Goal: Information Seeking & Learning: Understand process/instructions

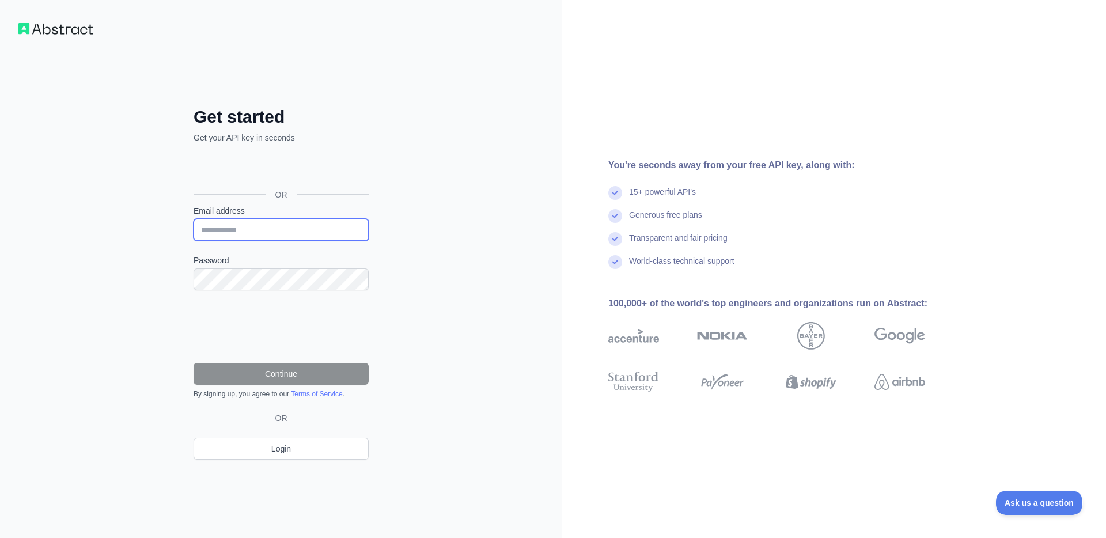
click at [321, 233] on input "Email address" at bounding box center [281, 230] width 175 height 22
type input "*"
paste input "**********"
type input "**********"
click at [404, 290] on div "**********" at bounding box center [281, 269] width 562 height 538
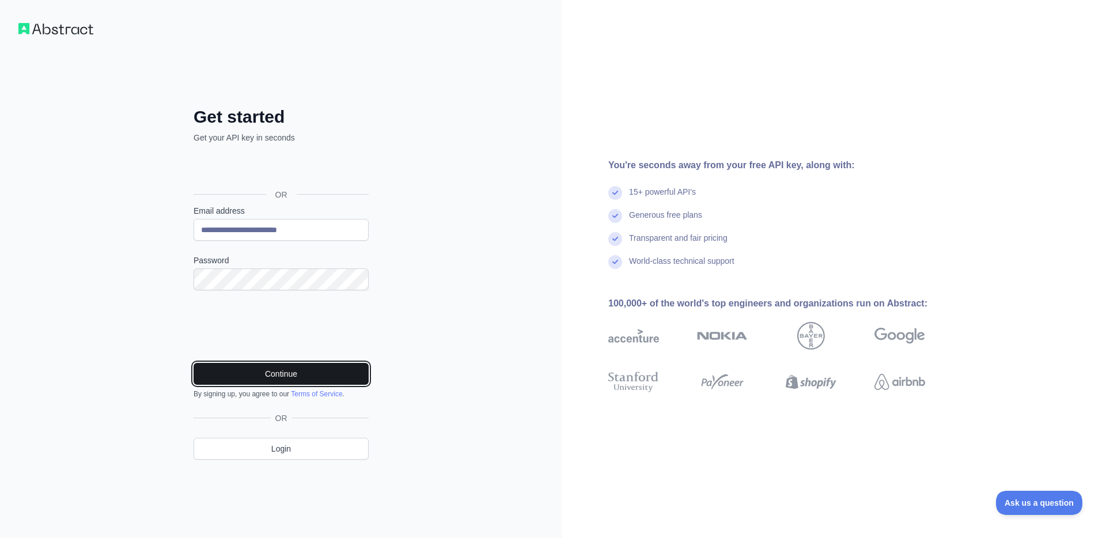
click at [248, 379] on button "Continue" at bounding box center [281, 374] width 175 height 22
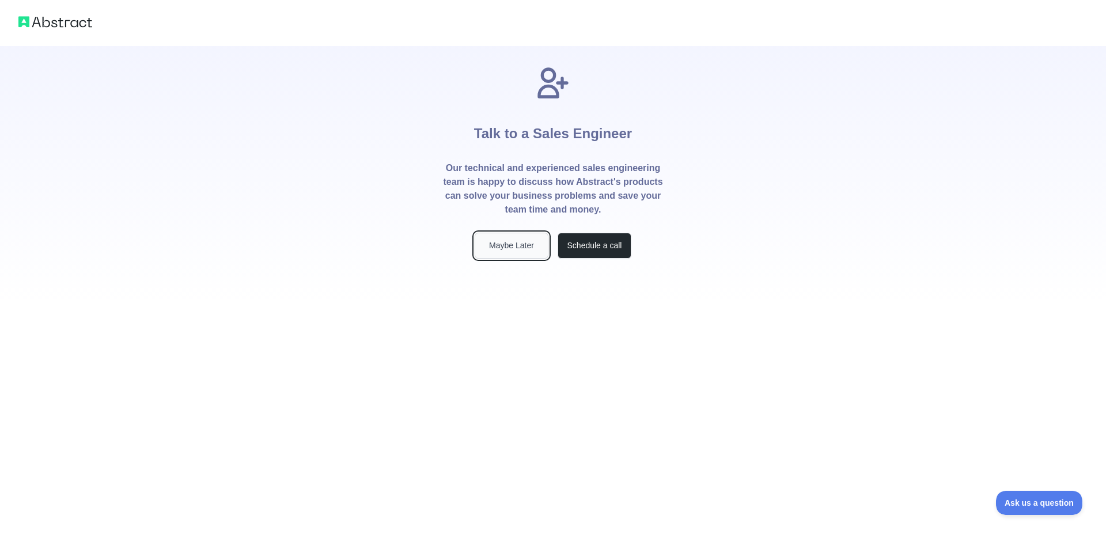
click at [526, 244] on button "Maybe Later" at bounding box center [512, 246] width 74 height 26
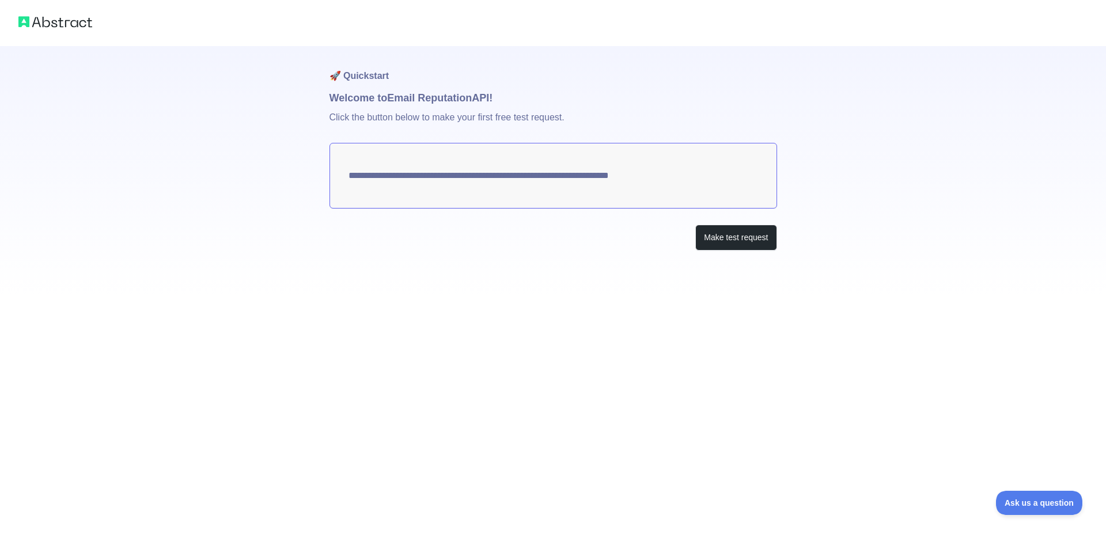
click at [637, 173] on textarea "**********" at bounding box center [554, 176] width 448 height 66
click at [707, 230] on button "Make test request" at bounding box center [735, 238] width 81 height 26
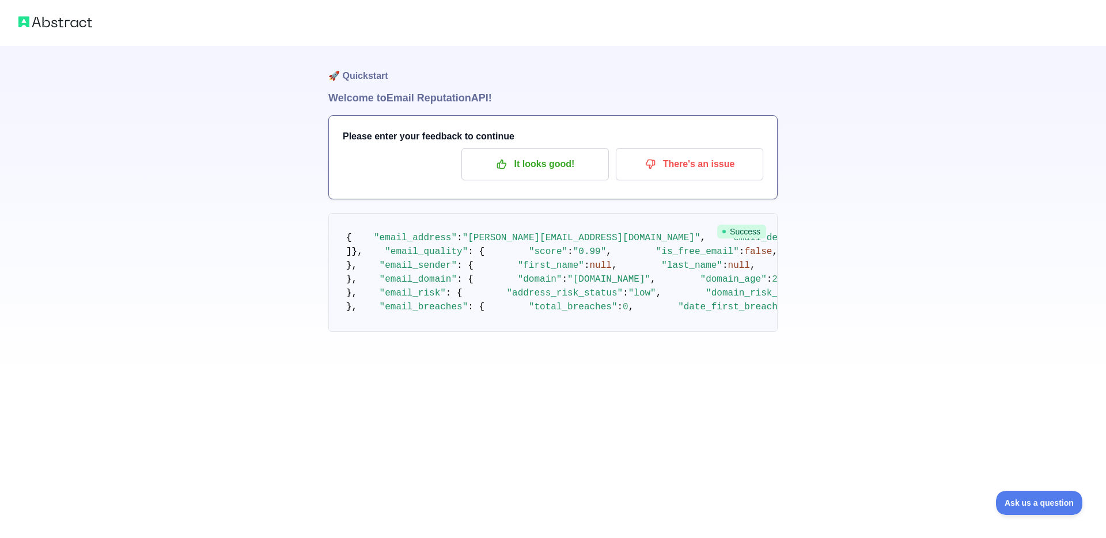
scroll to position [172, 0]
click at [68, 22] on img at bounding box center [55, 22] width 74 height 16
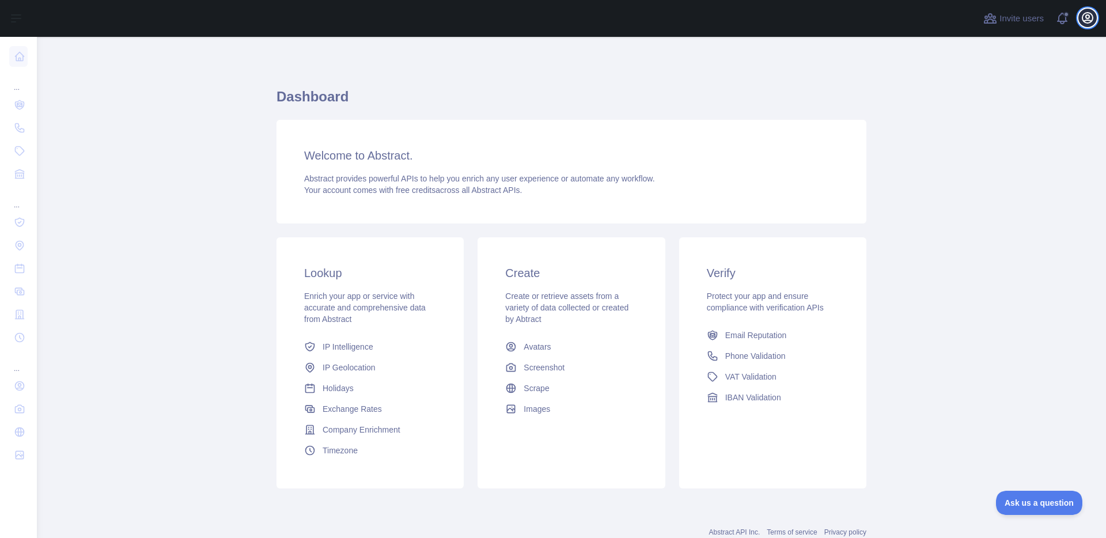
click at [1083, 17] on icon "button" at bounding box center [1088, 18] width 10 height 10
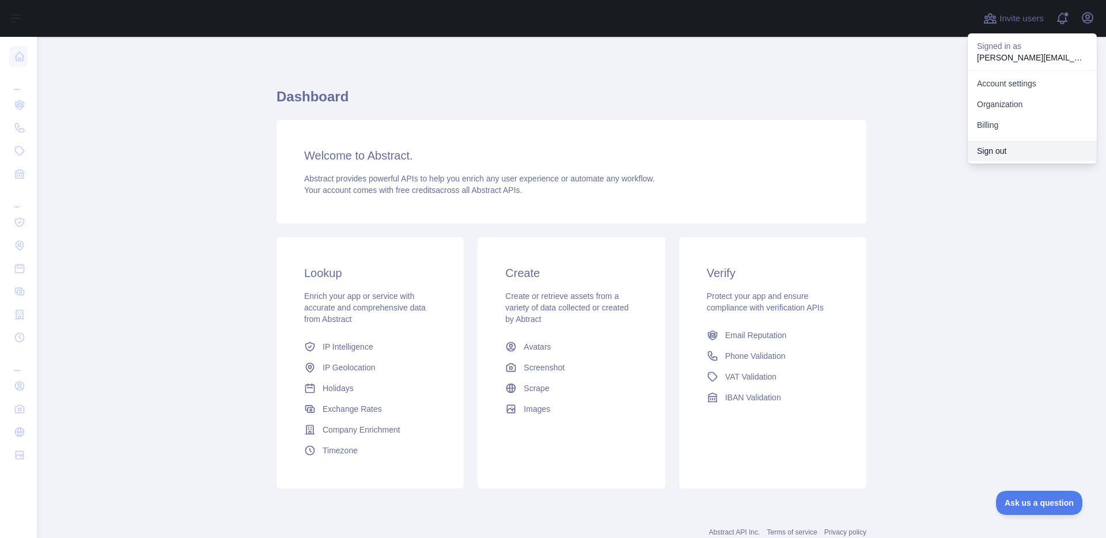
click at [1007, 151] on button "Sign out" at bounding box center [1032, 151] width 129 height 21
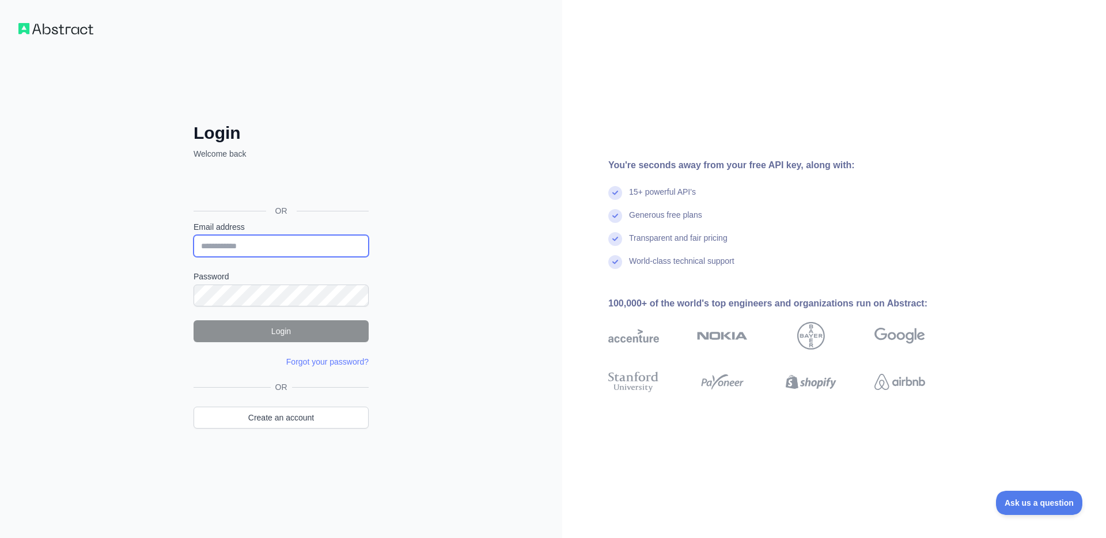
click at [277, 250] on input "Email address" at bounding box center [281, 246] width 175 height 22
type input "**********"
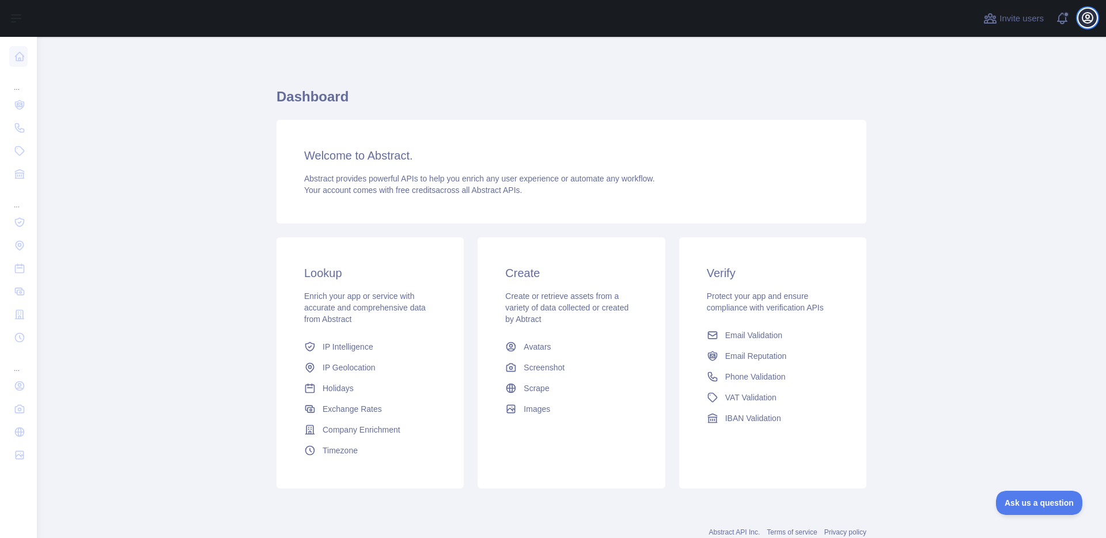
click at [1091, 13] on icon "button" at bounding box center [1088, 18] width 10 height 10
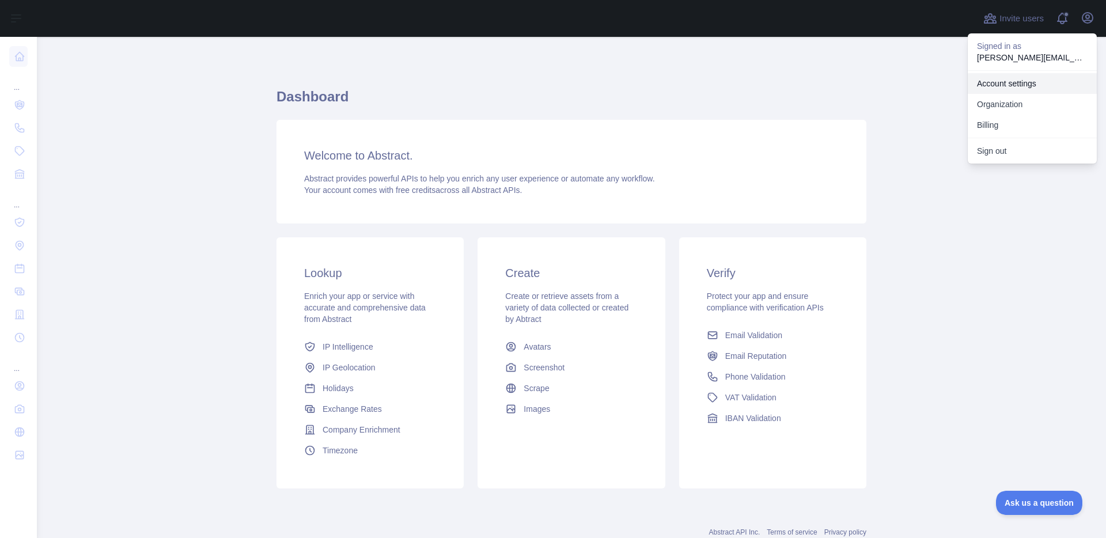
click at [1029, 81] on link "Account settings" at bounding box center [1032, 83] width 129 height 21
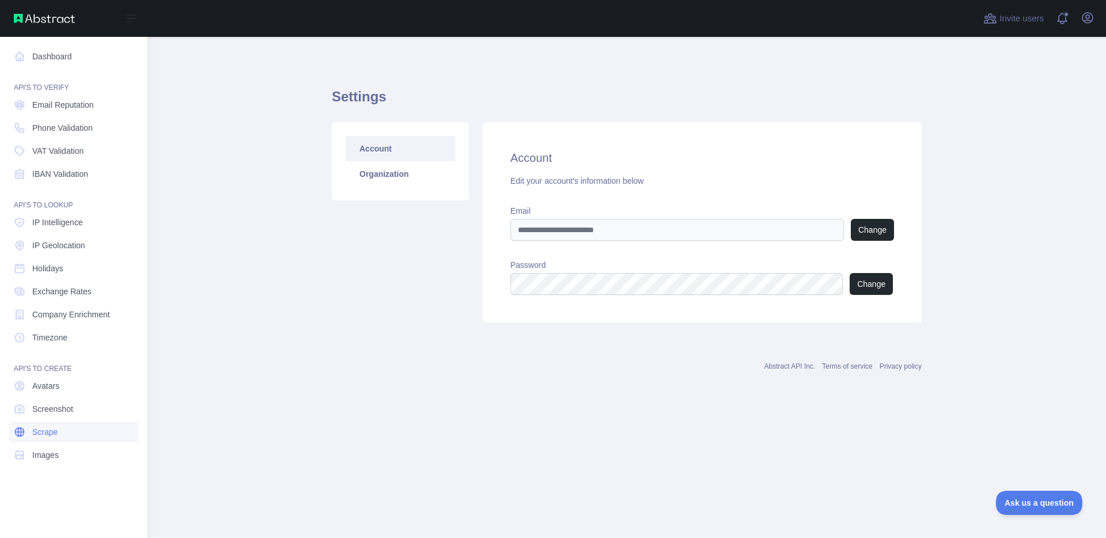
click at [51, 429] on span "Scrape" at bounding box center [44, 432] width 25 height 12
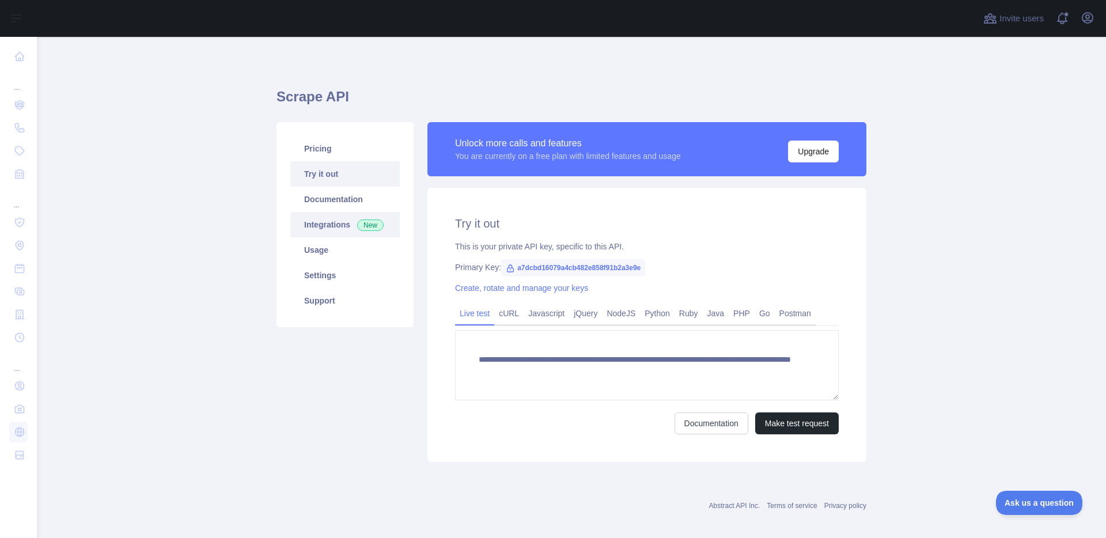
click at [335, 229] on link "Integrations New" at bounding box center [344, 224] width 109 height 25
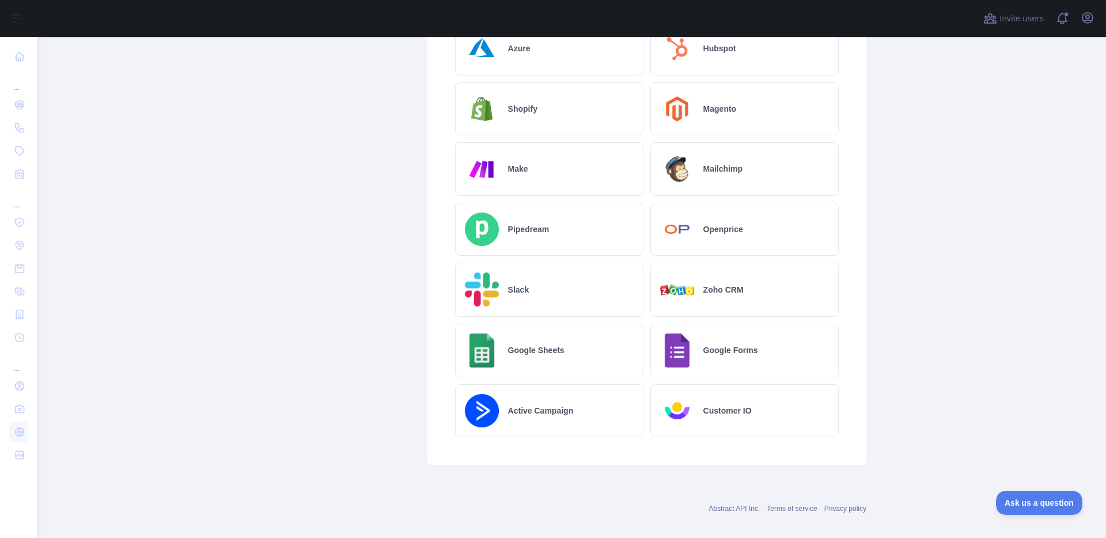
scroll to position [540, 0]
click at [568, 180] on div "Make" at bounding box center [549, 170] width 188 height 54
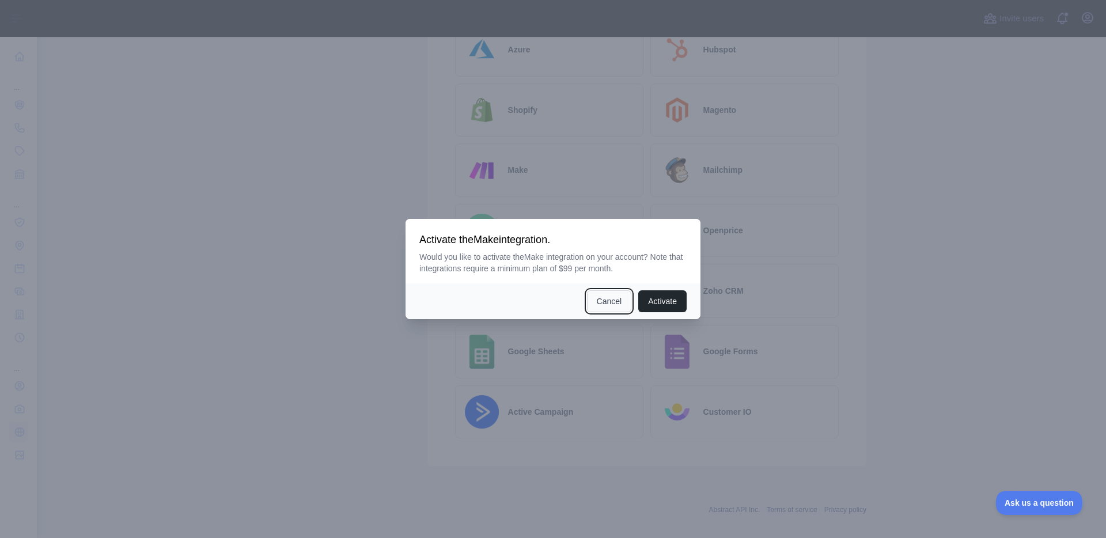
click at [605, 299] on button "Cancel" at bounding box center [609, 301] width 45 height 22
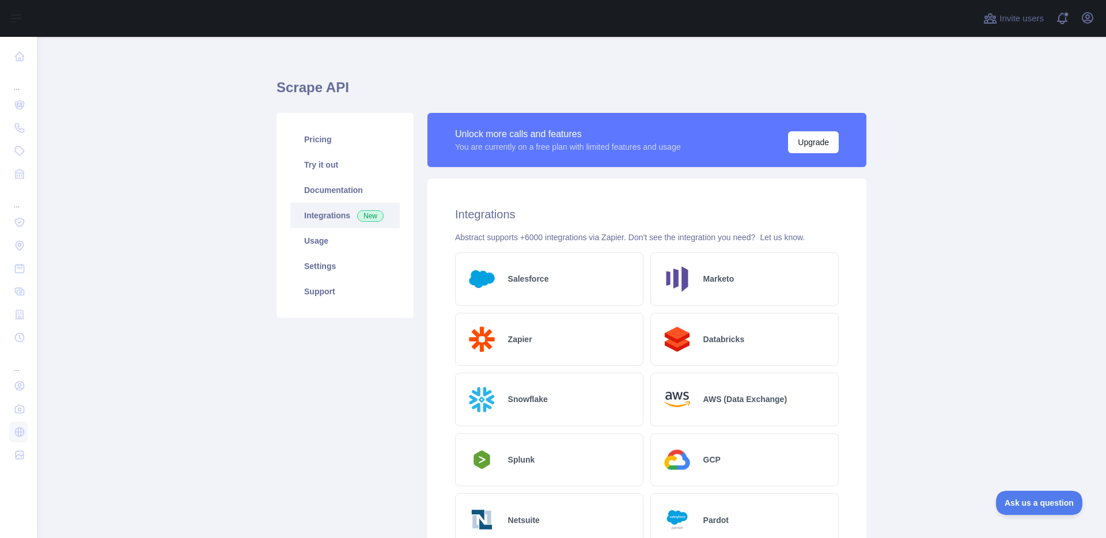
scroll to position [0, 0]
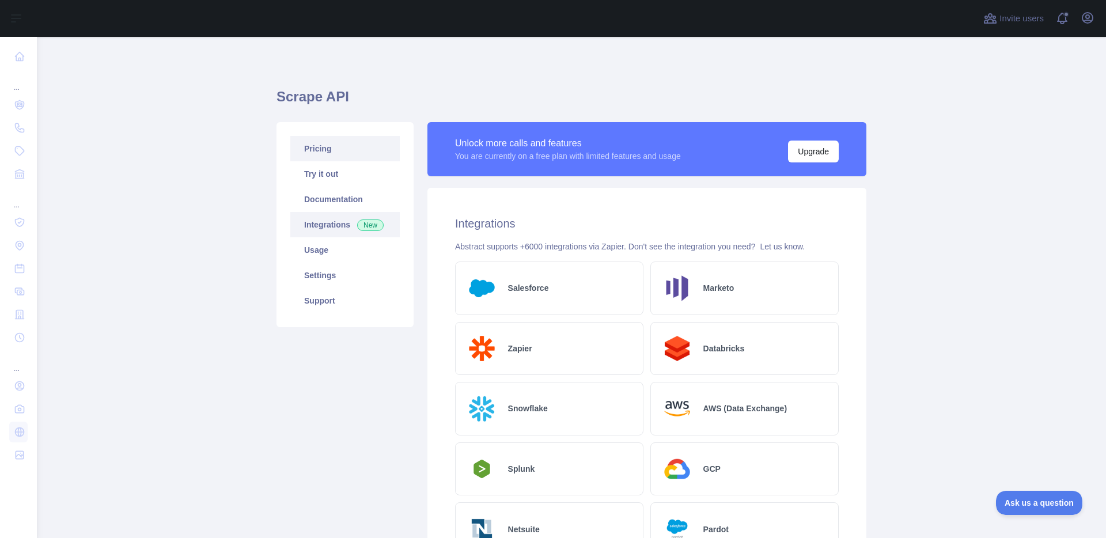
click at [346, 149] on link "Pricing" at bounding box center [344, 148] width 109 height 25
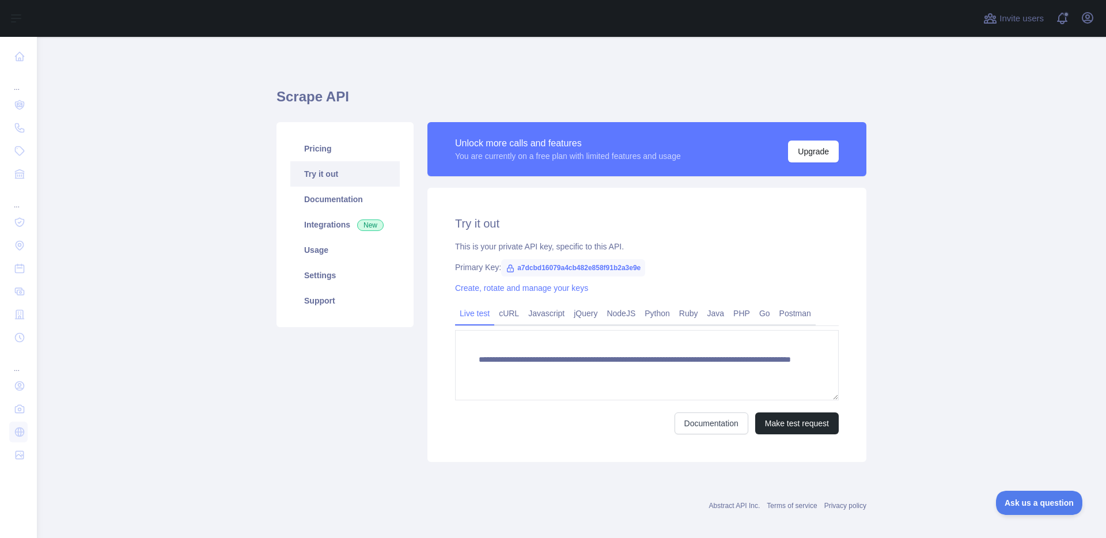
scroll to position [9, 0]
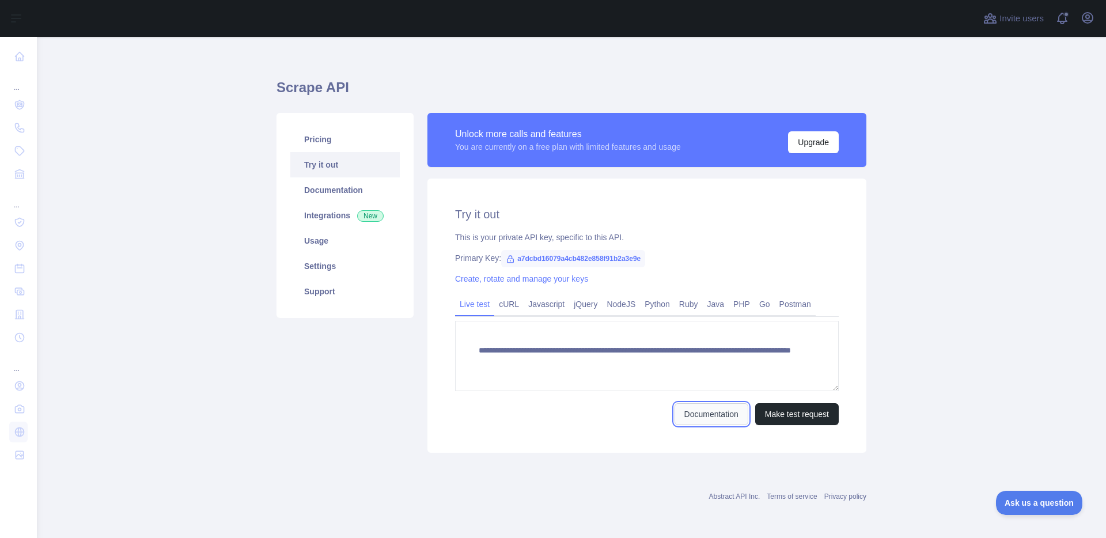
click at [719, 410] on link "Documentation" at bounding box center [712, 414] width 74 height 22
click at [320, 215] on link "Integrations New" at bounding box center [344, 215] width 109 height 25
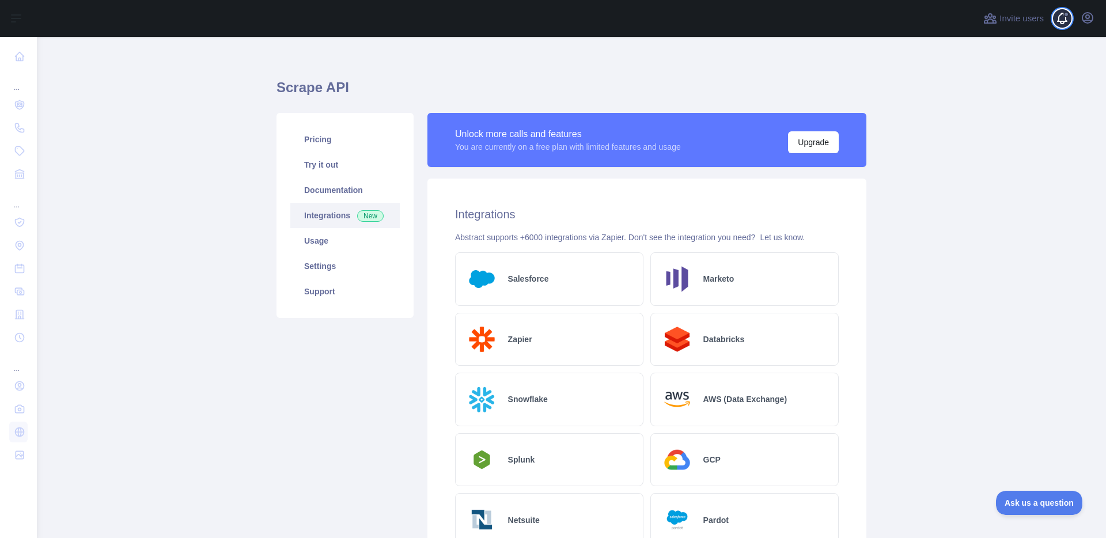
click at [1064, 18] on span at bounding box center [1066, 18] width 23 height 37
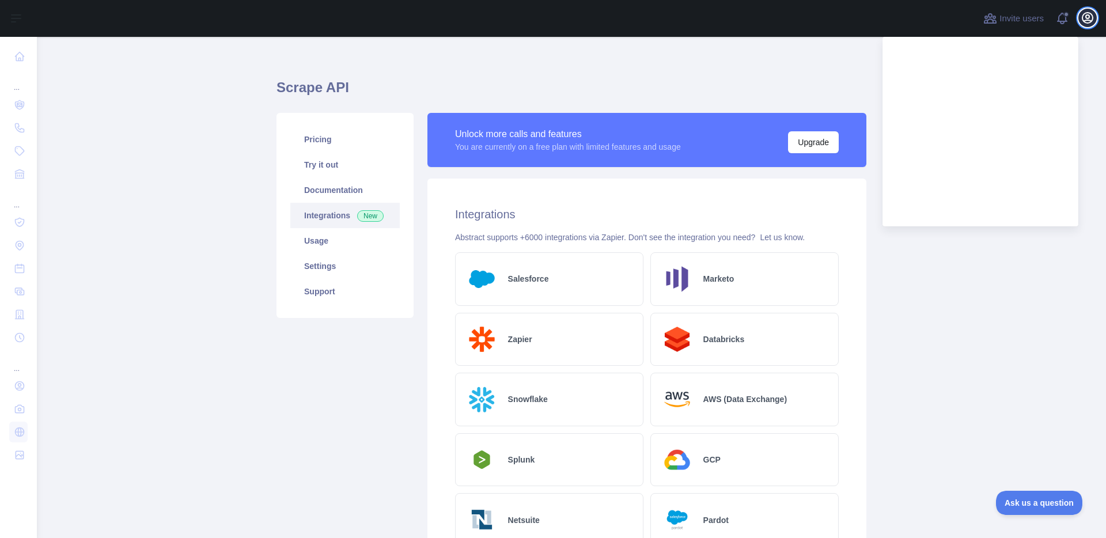
click at [1084, 16] on icon "button" at bounding box center [1088, 18] width 14 height 14
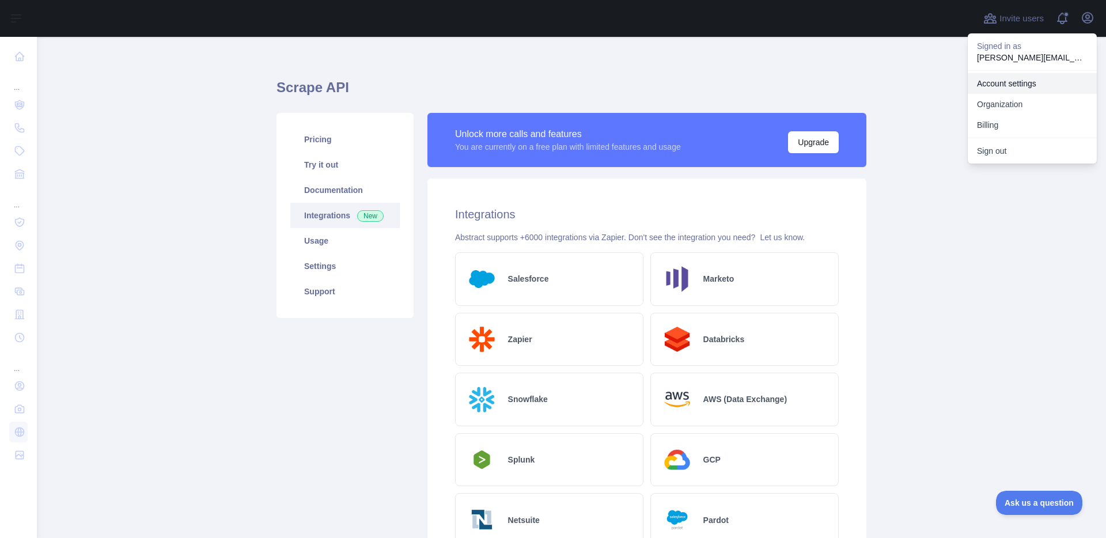
click at [1031, 83] on link "Account settings" at bounding box center [1032, 83] width 129 height 21
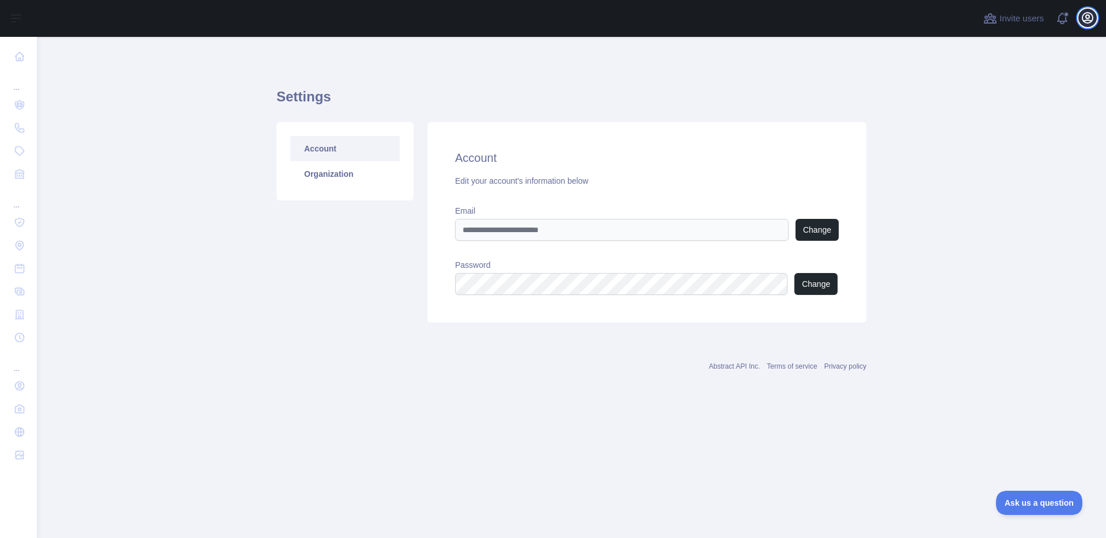
click at [1088, 24] on icon "button" at bounding box center [1088, 18] width 14 height 14
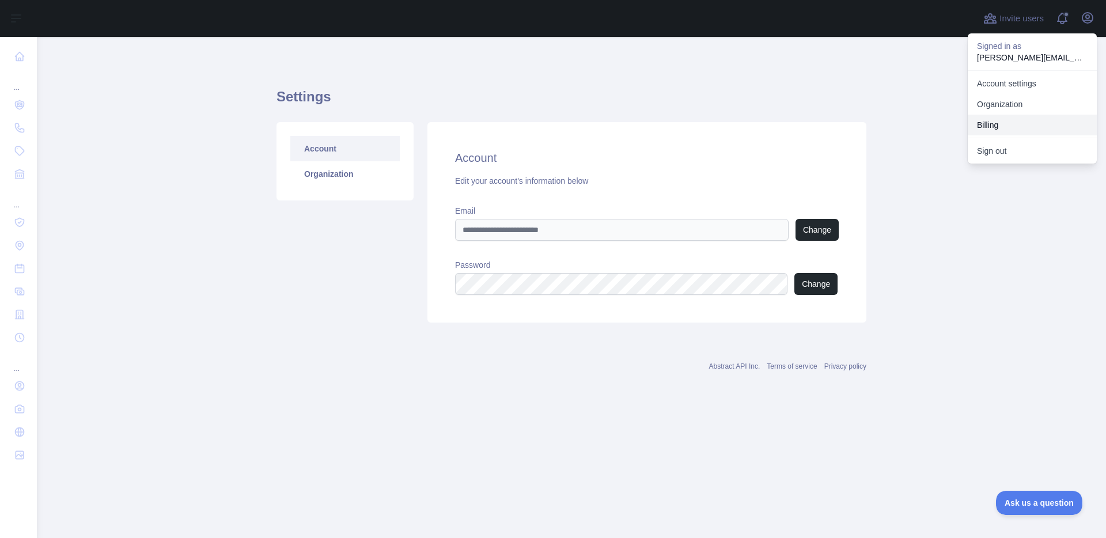
click at [1028, 120] on button "Billing" at bounding box center [1032, 125] width 129 height 21
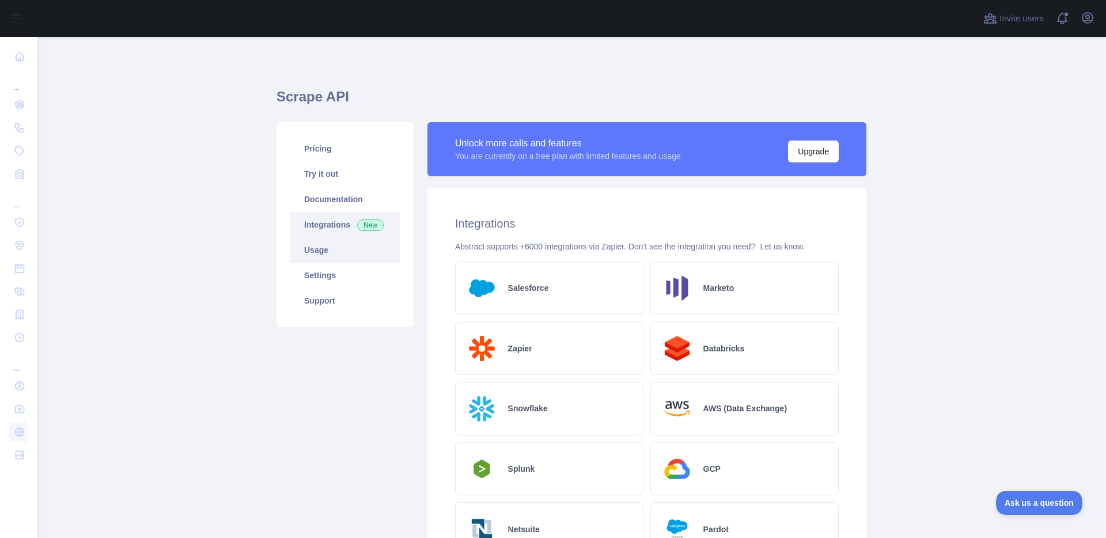
click at [341, 247] on link "Usage" at bounding box center [344, 249] width 109 height 25
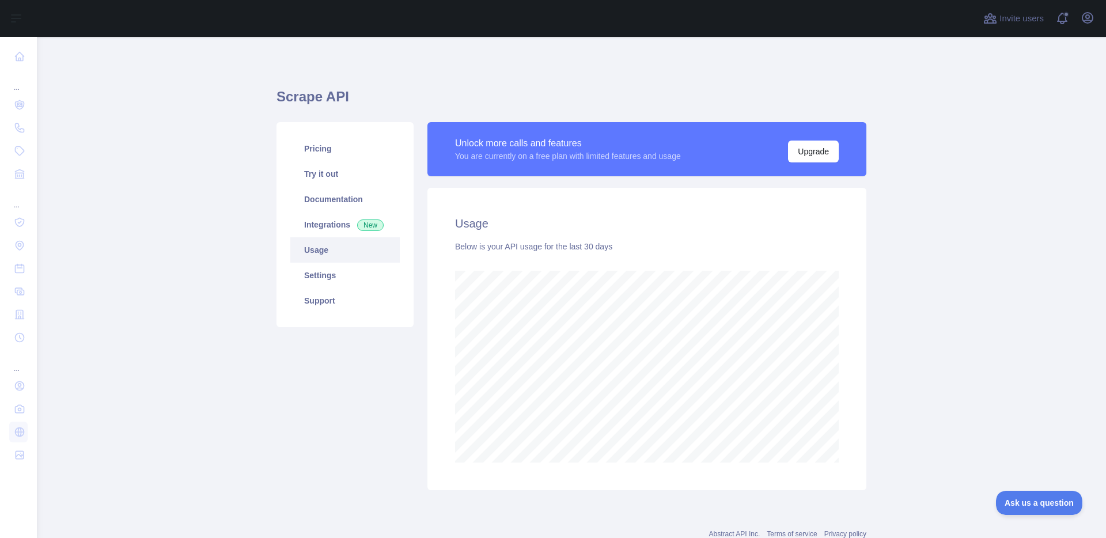
scroll to position [501, 1069]
click at [326, 273] on link "Settings" at bounding box center [344, 275] width 109 height 25
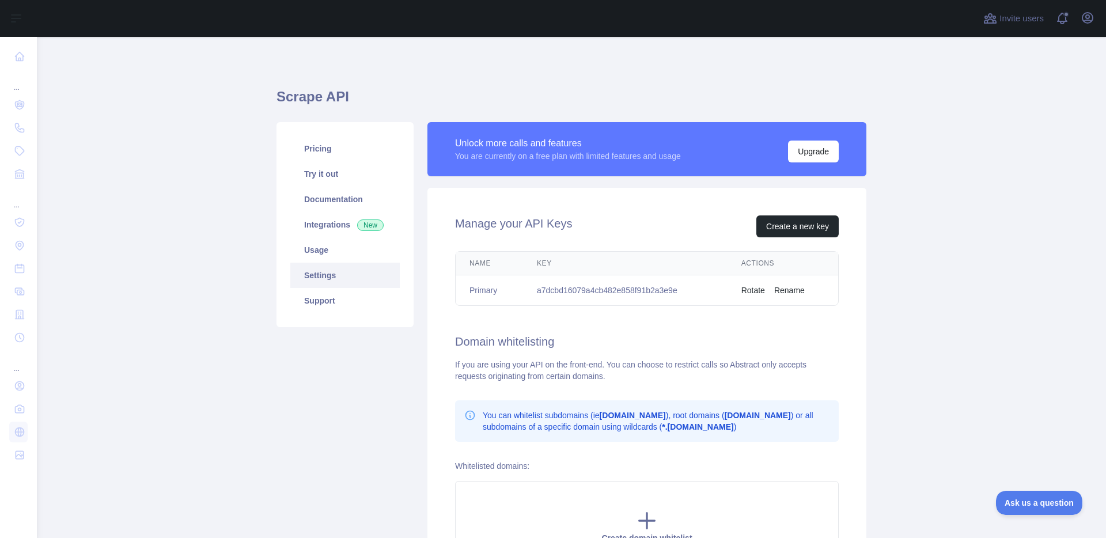
click at [633, 291] on td "a7dcbd16079a4cb482e858f91b2a3e9e" at bounding box center [625, 290] width 205 height 31
copy td "a7dcbd16079a4cb482e858f91b2a3e9e"
click at [340, 228] on link "Integrations New" at bounding box center [344, 224] width 109 height 25
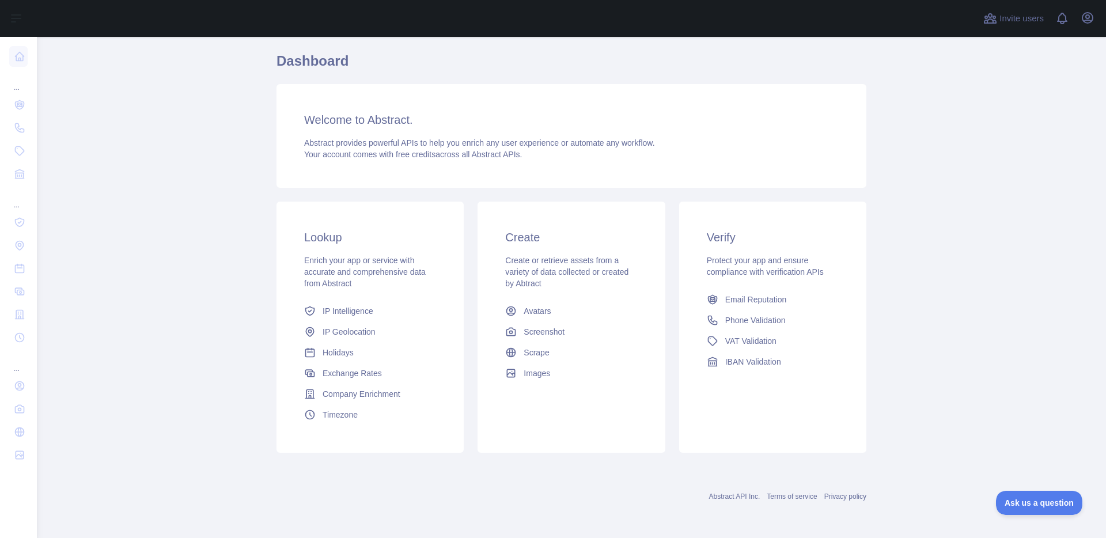
scroll to position [35, 0]
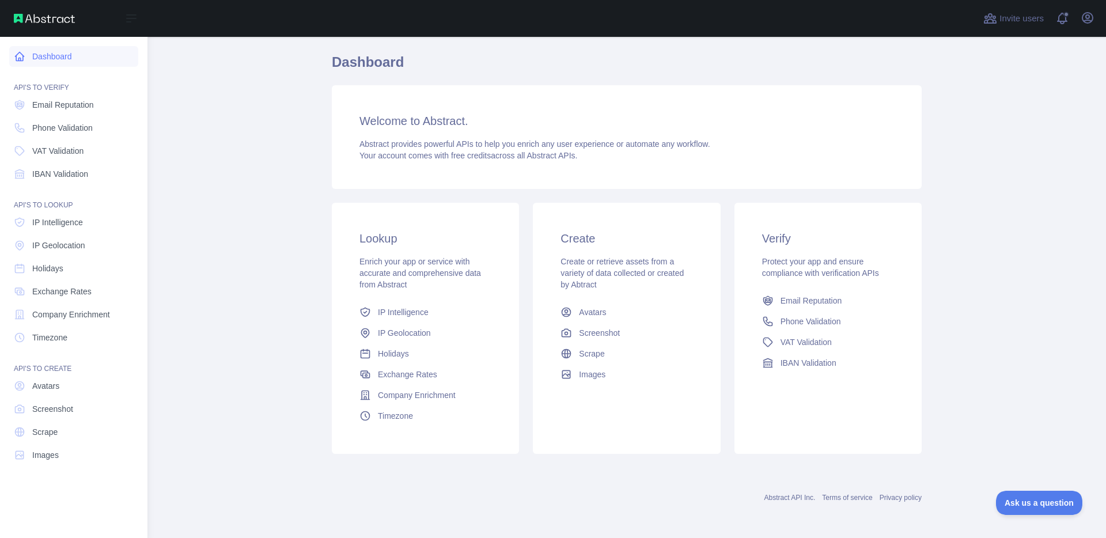
click at [67, 56] on link "Dashboard" at bounding box center [73, 56] width 129 height 21
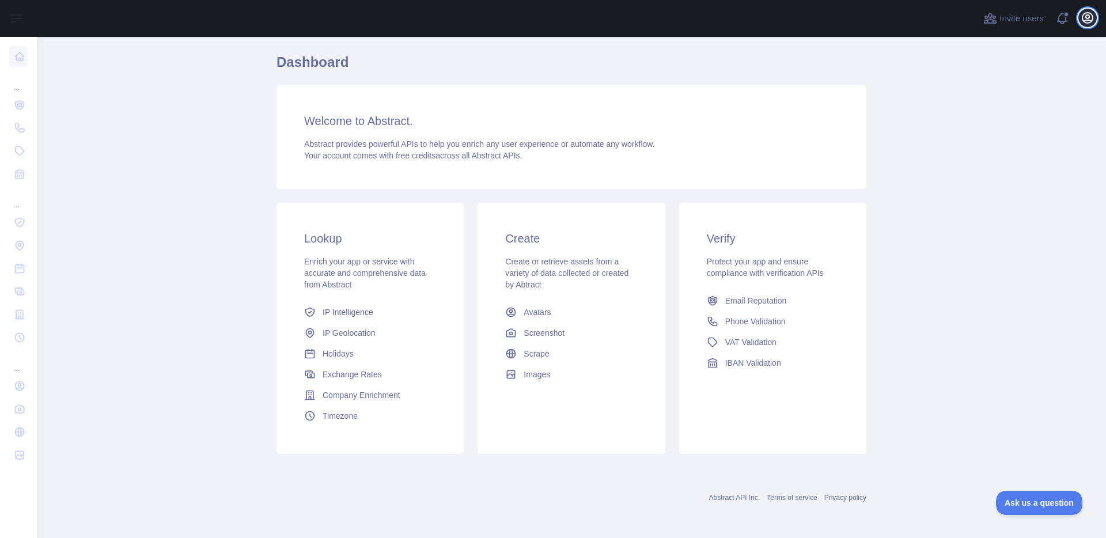
click at [1095, 16] on button "Open user menu" at bounding box center [1088, 18] width 18 height 18
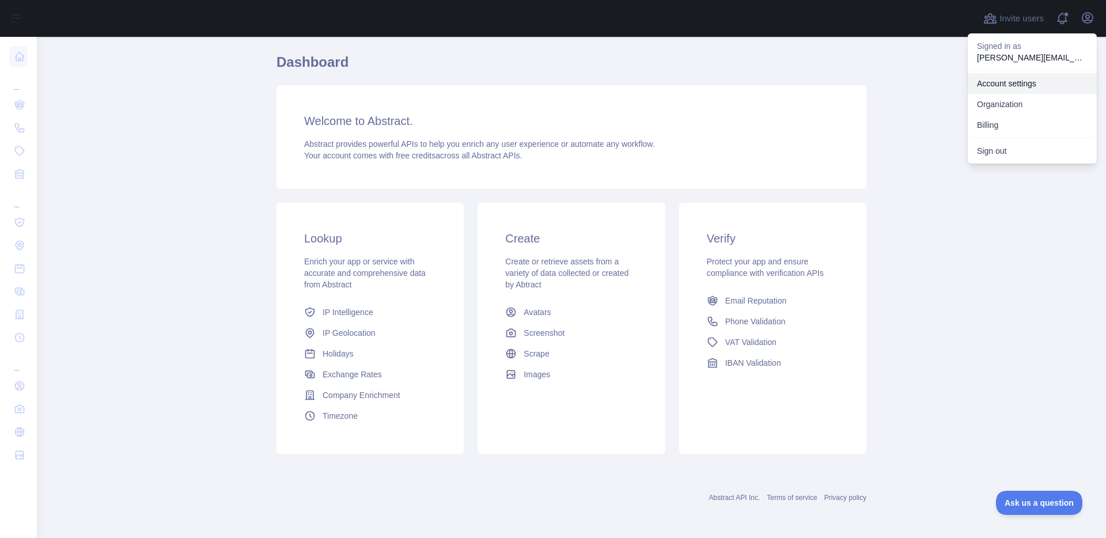
click at [1019, 82] on link "Account settings" at bounding box center [1032, 83] width 129 height 21
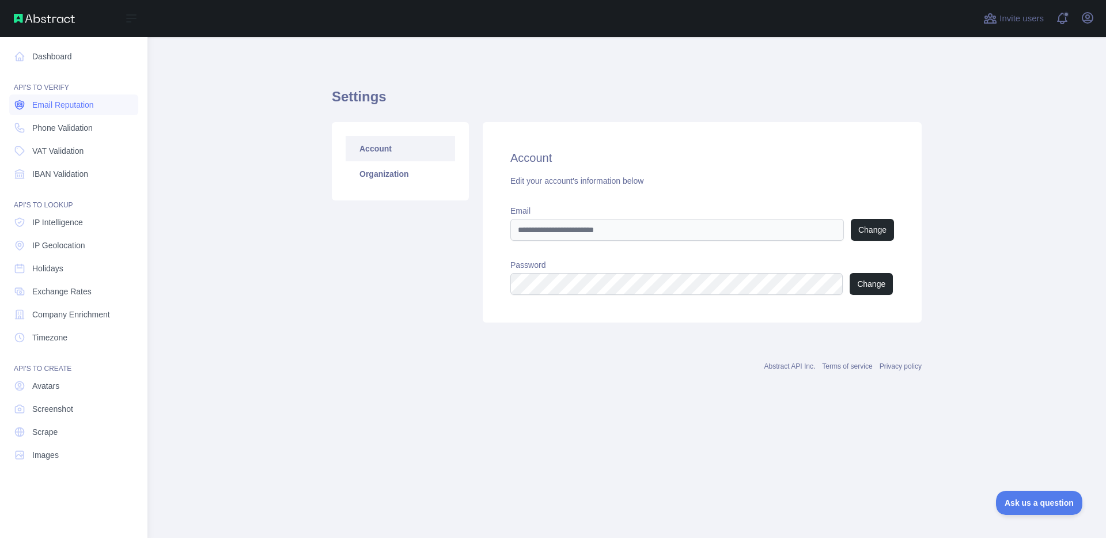
click at [65, 104] on span "Email Reputation" at bounding box center [63, 105] width 62 height 12
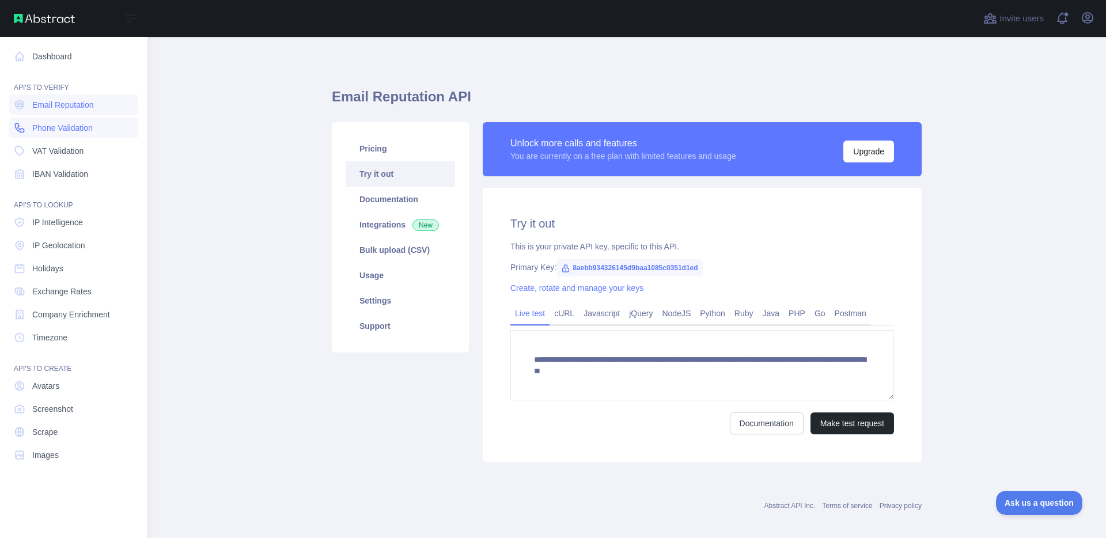
click at [70, 124] on span "Phone Validation" at bounding box center [62, 128] width 60 height 12
click at [69, 108] on span "Email Reputation" at bounding box center [63, 105] width 62 height 12
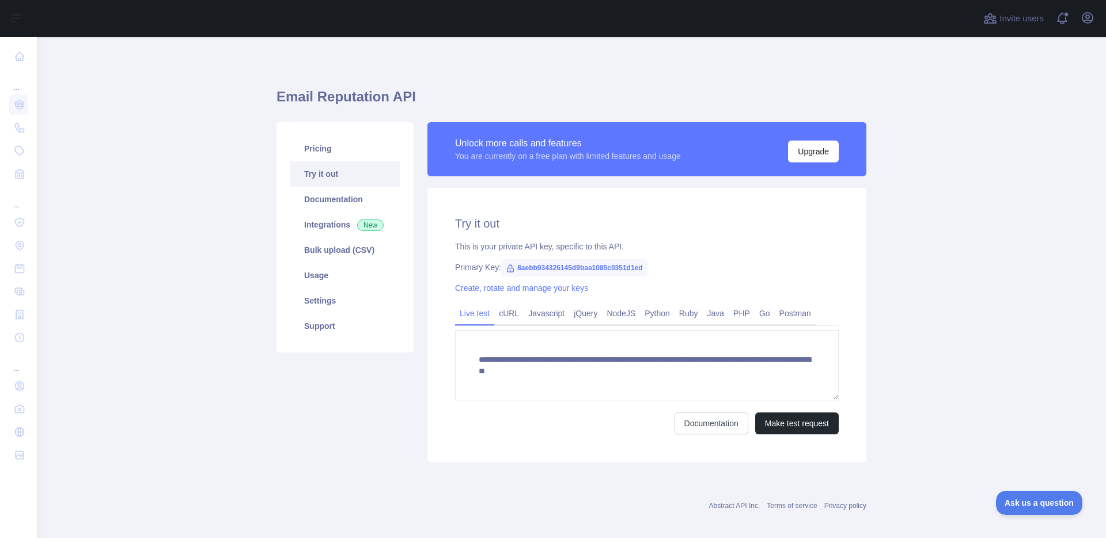
click at [551, 270] on span "8aebb934326145d9baa1085c0351d1ed" at bounding box center [574, 267] width 146 height 17
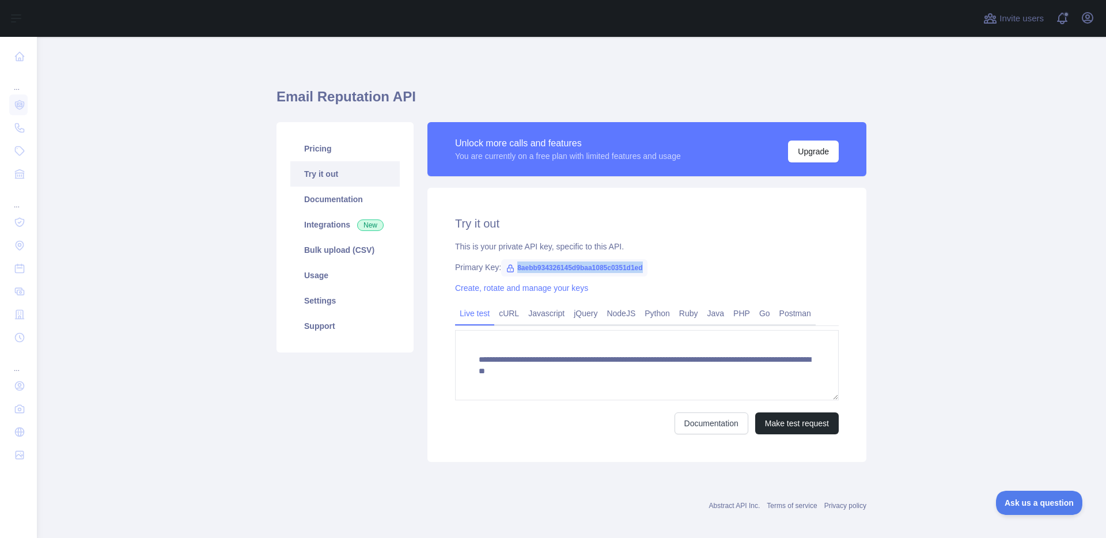
click at [532, 268] on span "8aebb934326145d9baa1085c0351d1ed" at bounding box center [574, 267] width 146 height 17
click at [789, 421] on button "Make test request" at bounding box center [797, 424] width 84 height 22
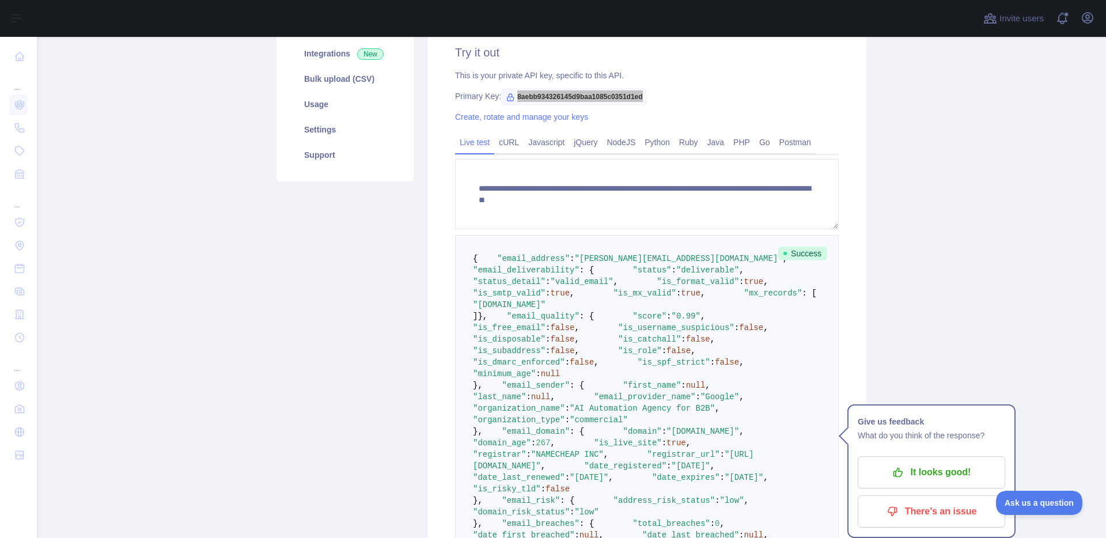
scroll to position [147, 0]
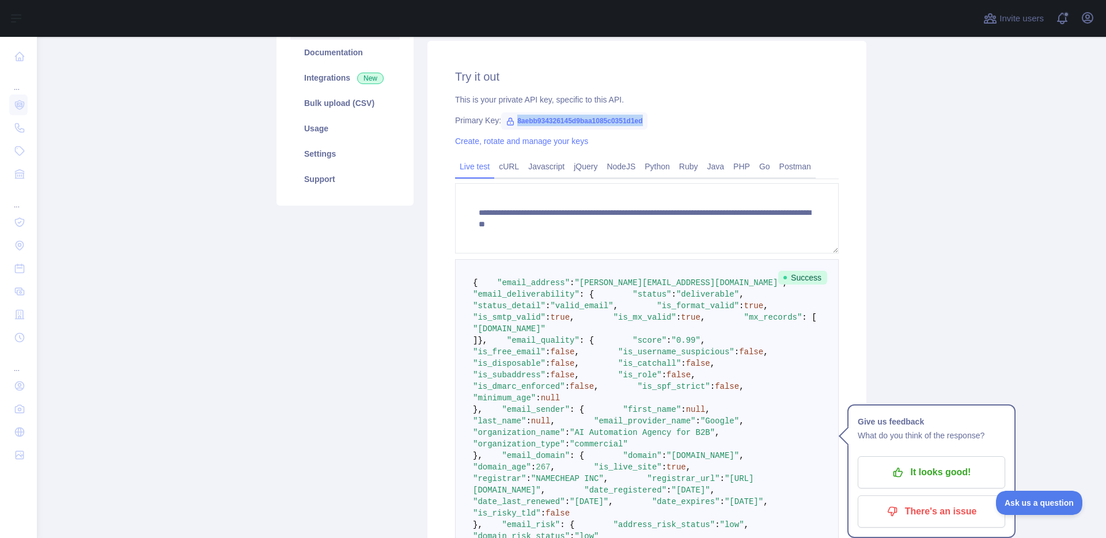
click at [642, 119] on span "8aebb934326145d9baa1085c0351d1ed" at bounding box center [574, 120] width 146 height 17
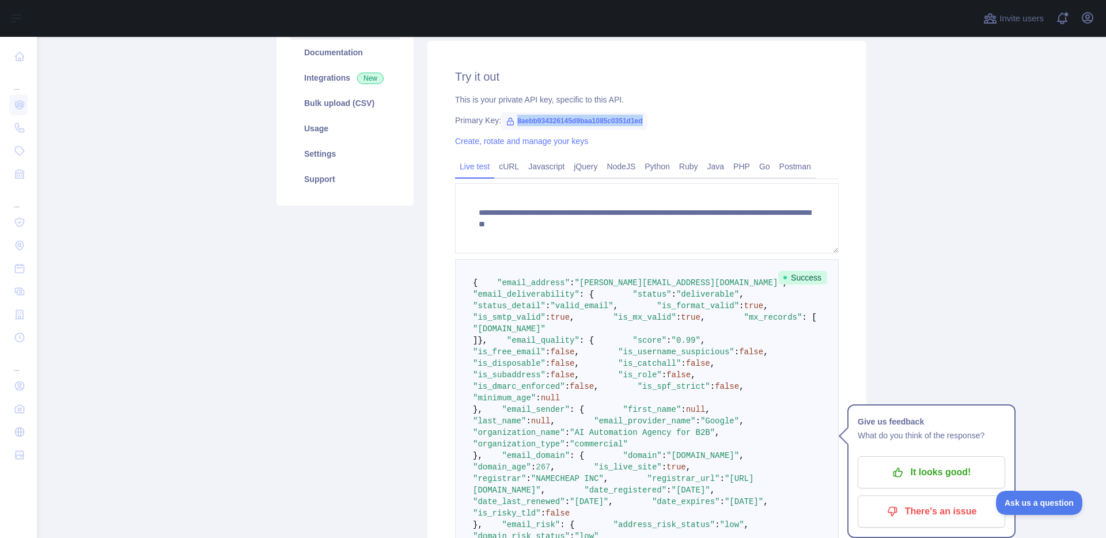
click at [642, 119] on span "8aebb934326145d9baa1085c0351d1ed" at bounding box center [574, 120] width 146 height 17
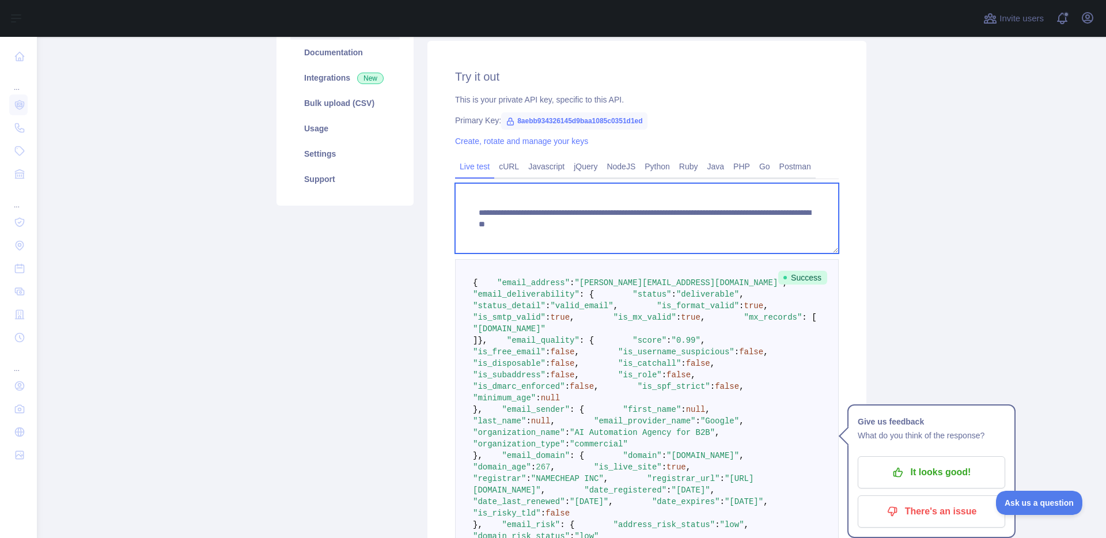
click at [736, 220] on textarea "**********" at bounding box center [647, 218] width 384 height 70
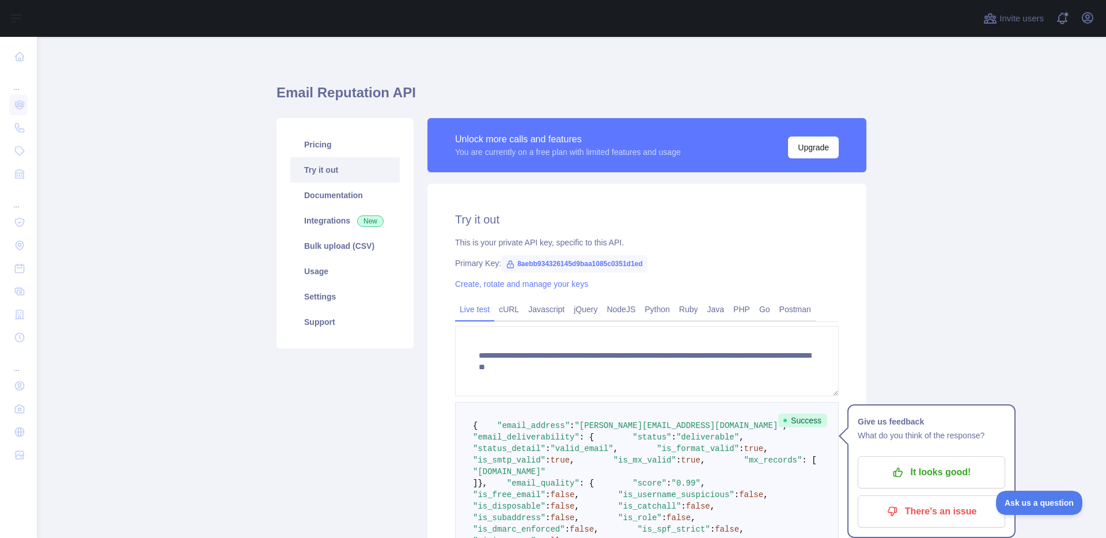
scroll to position [0, 0]
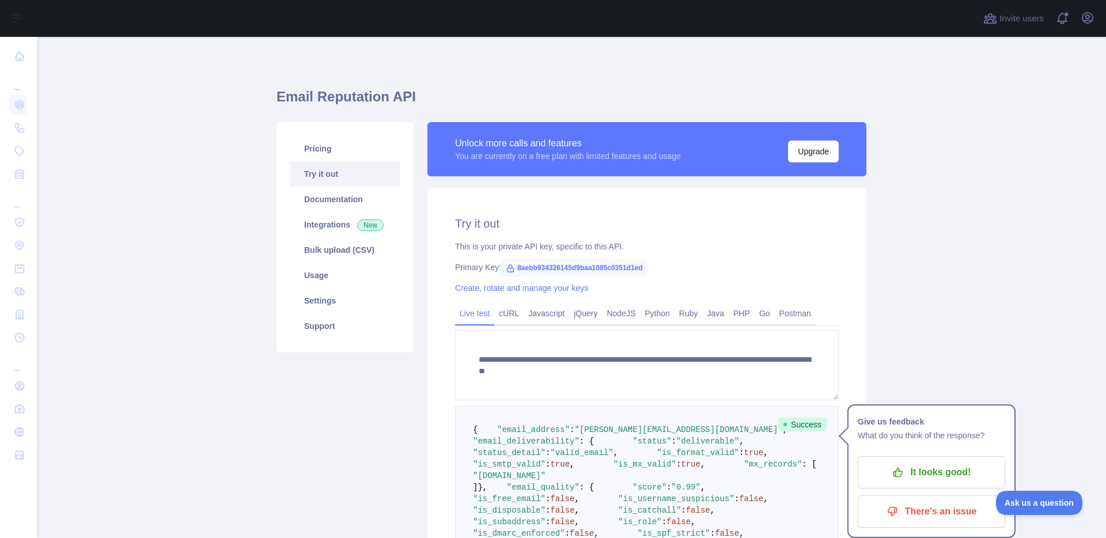
click at [365, 101] on h1 "Email Reputation API" at bounding box center [572, 102] width 590 height 28
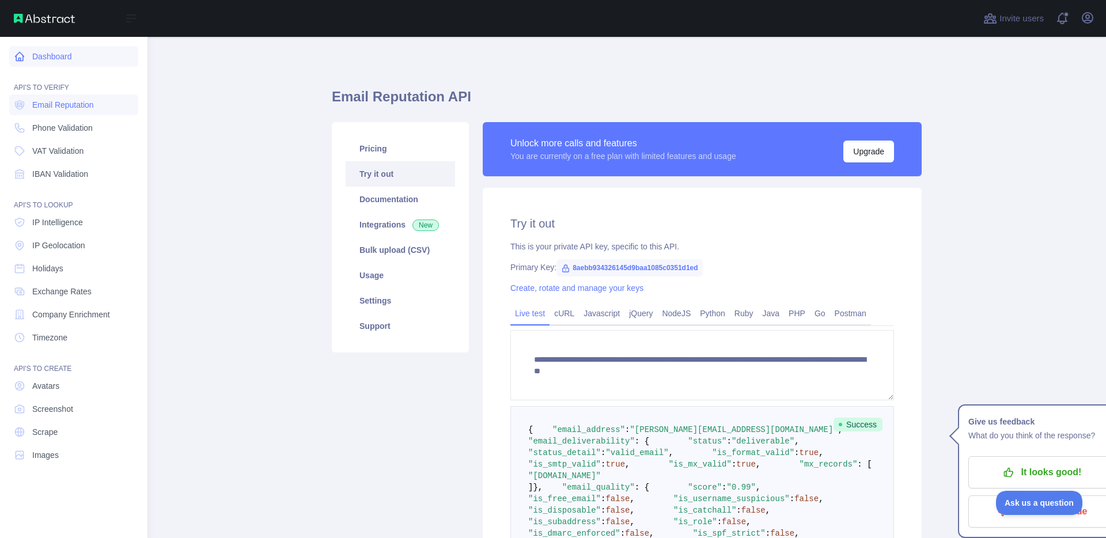
click at [45, 58] on link "Dashboard" at bounding box center [73, 56] width 129 height 21
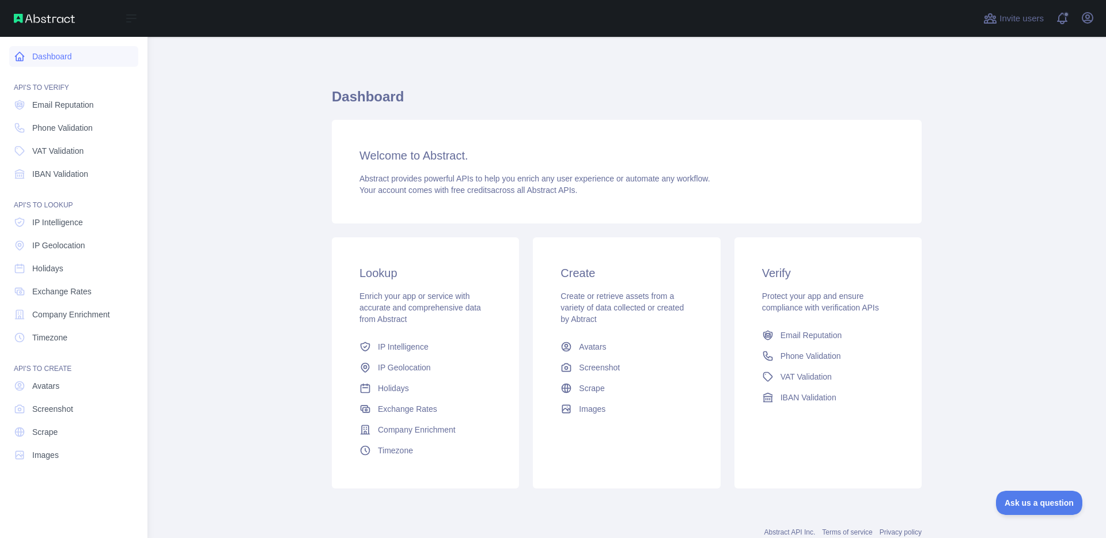
click at [67, 61] on link "Dashboard" at bounding box center [73, 56] width 129 height 21
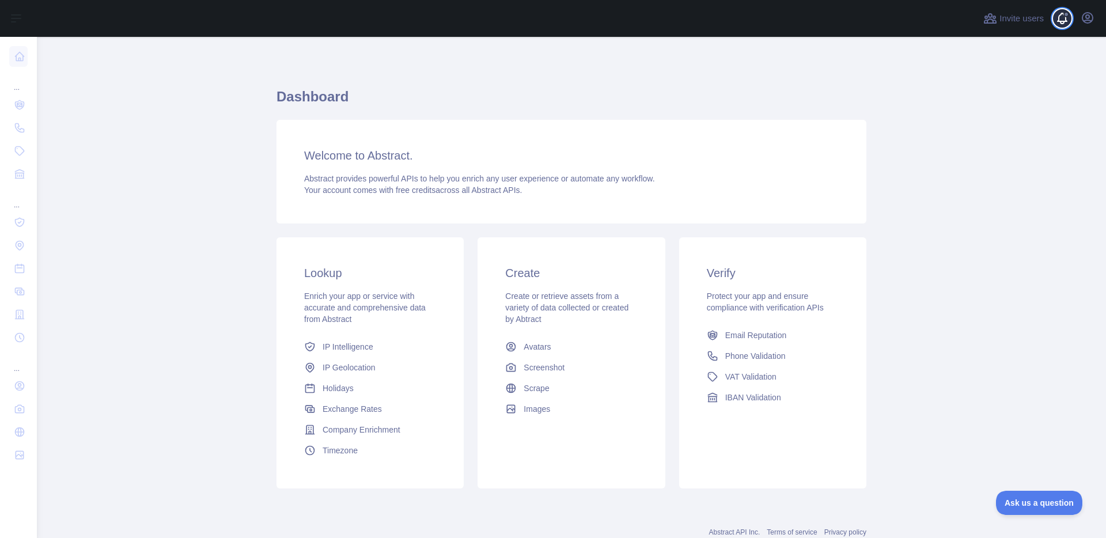
click at [1069, 18] on span at bounding box center [1066, 18] width 23 height 37
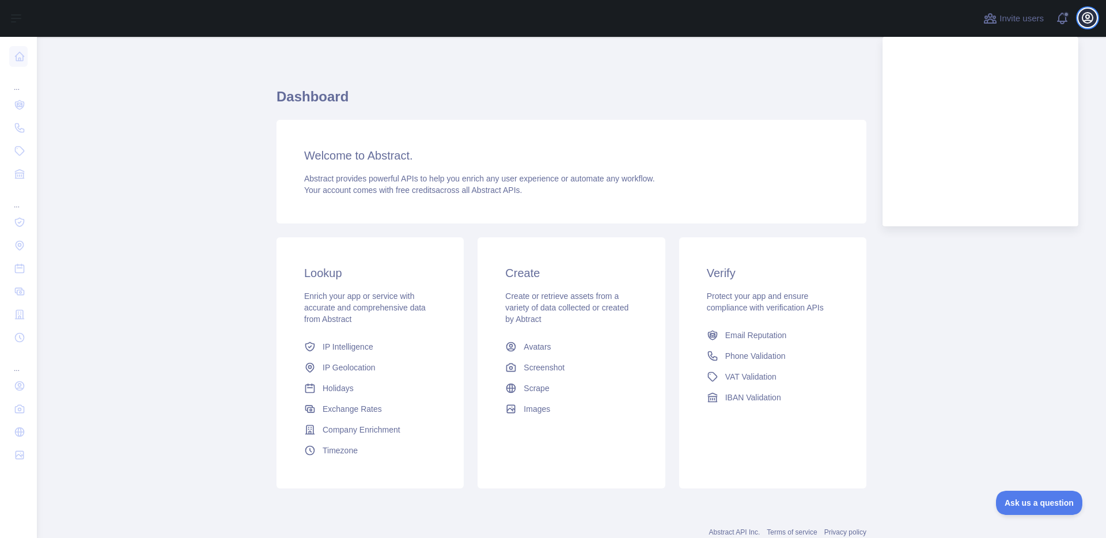
click at [1085, 16] on icon "button" at bounding box center [1088, 18] width 10 height 10
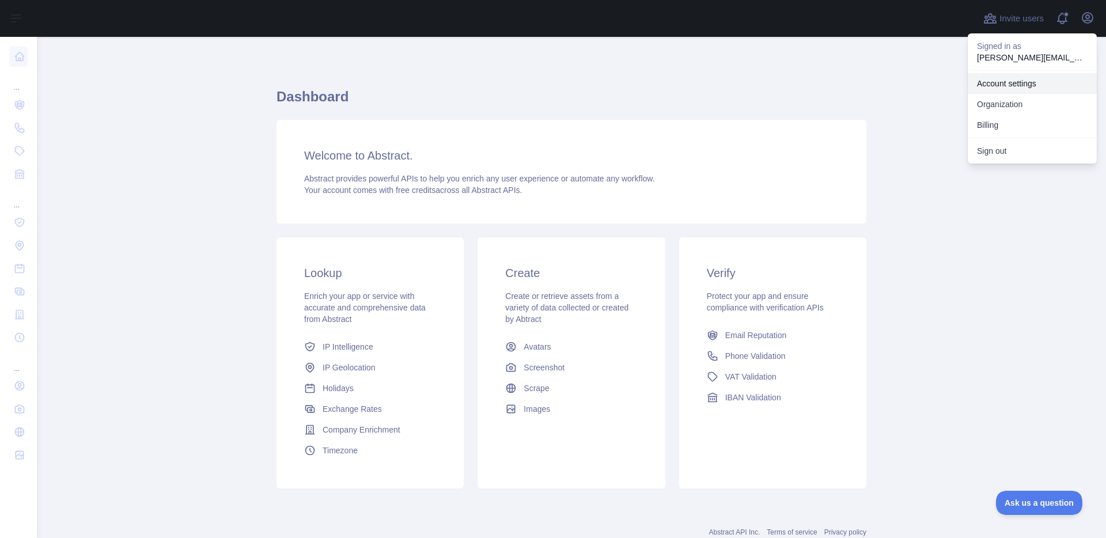
click at [1023, 82] on link "Account settings" at bounding box center [1032, 83] width 129 height 21
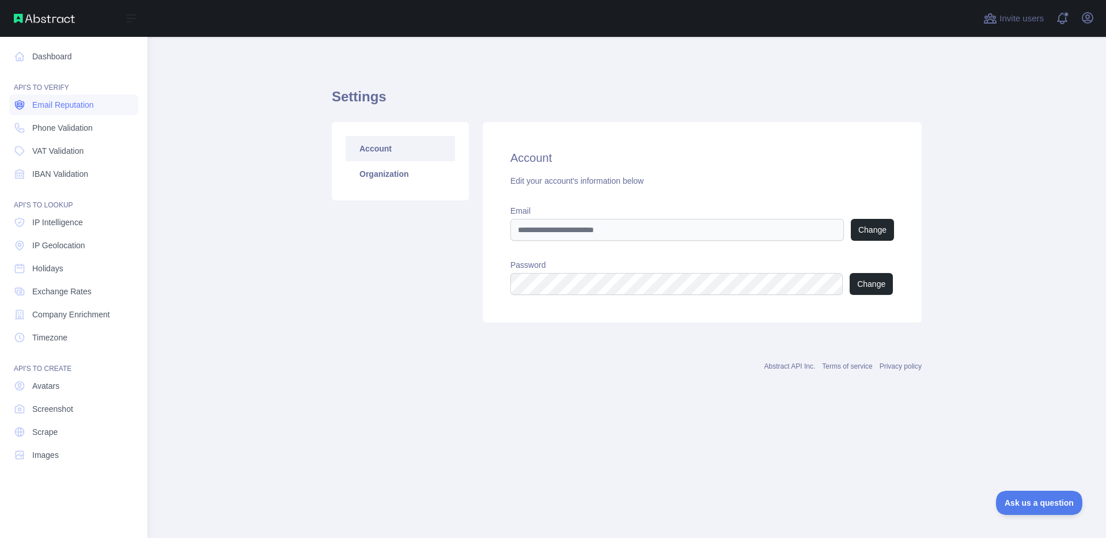
click at [39, 108] on span "Email Reputation" at bounding box center [63, 105] width 62 height 12
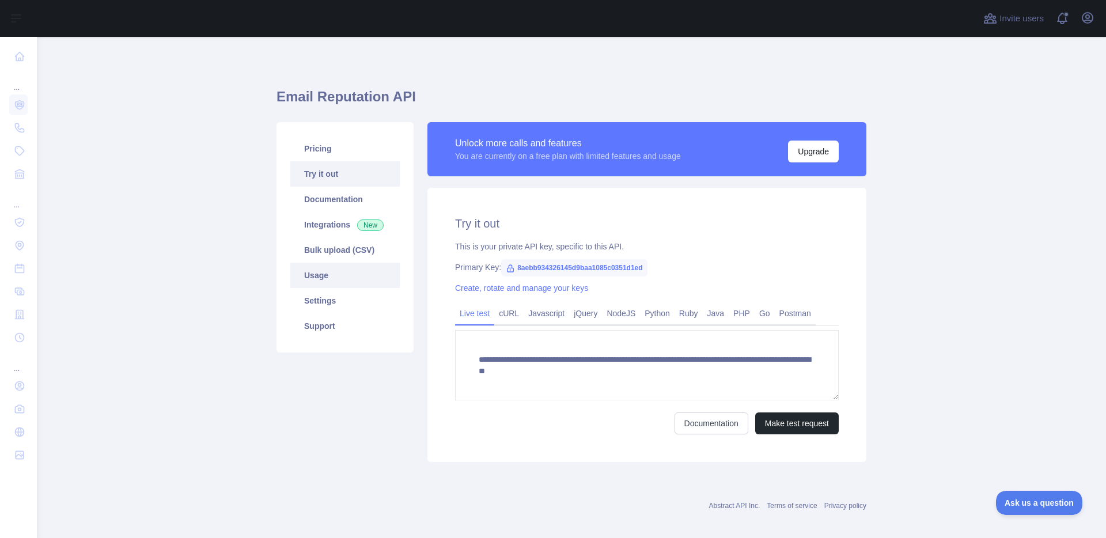
click at [319, 281] on link "Usage" at bounding box center [344, 275] width 109 height 25
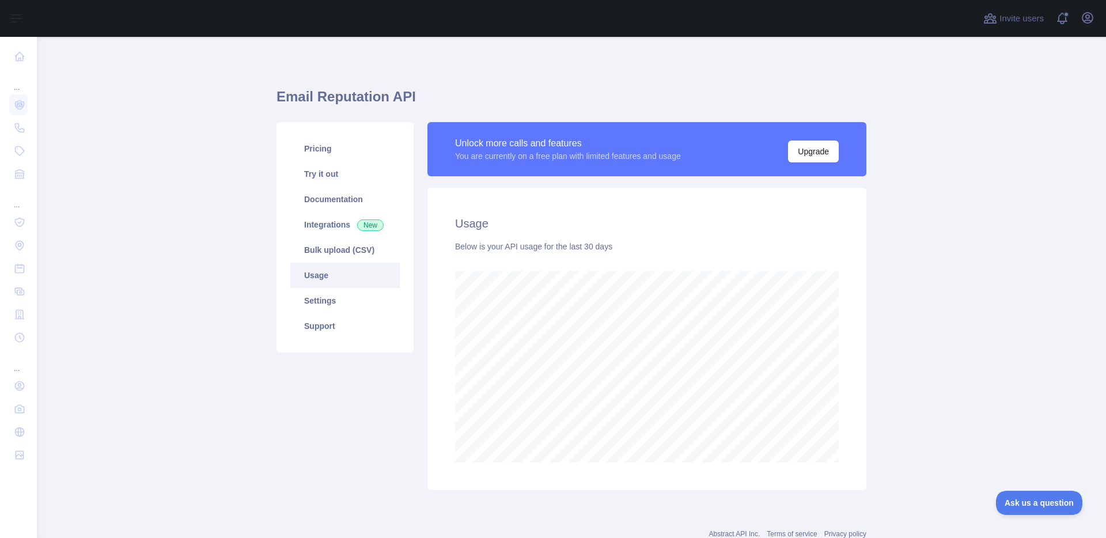
scroll to position [501, 1069]
click at [347, 297] on link "Settings" at bounding box center [344, 300] width 109 height 25
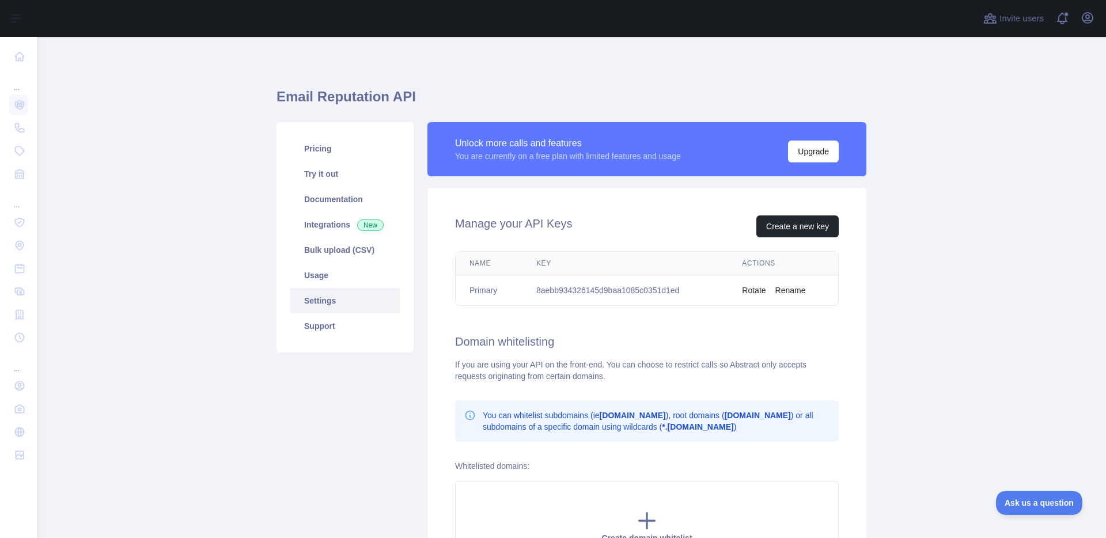
scroll to position [147, 0]
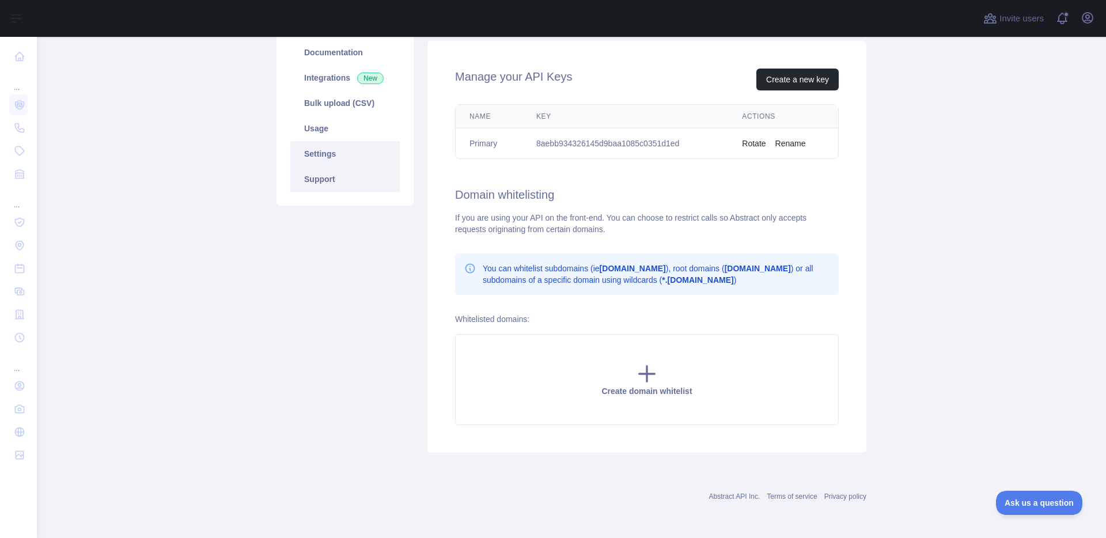
click at [345, 187] on link "Support" at bounding box center [344, 179] width 109 height 25
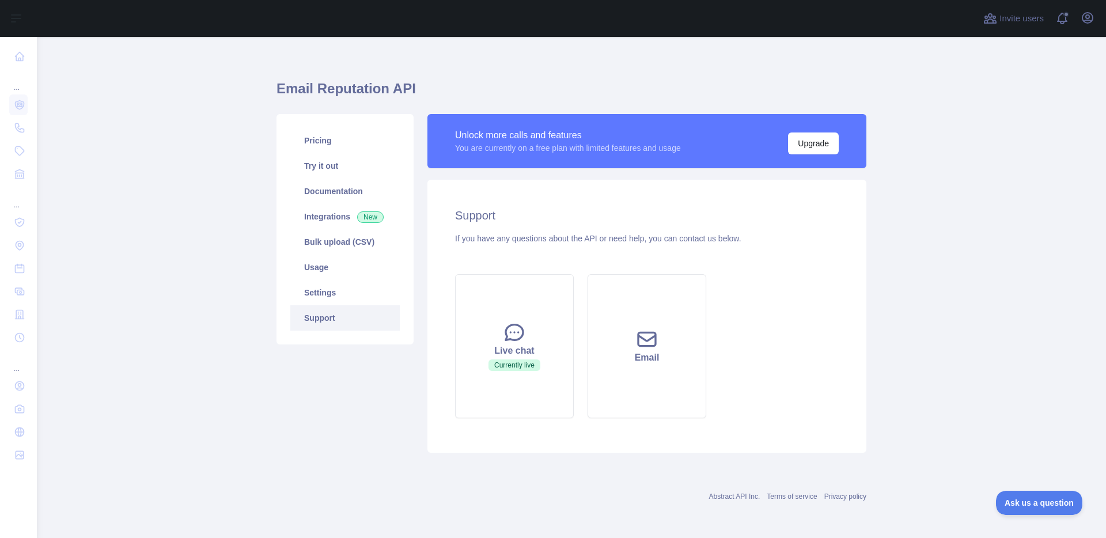
scroll to position [8, 0]
click at [1076, 19] on span at bounding box center [1066, 18] width 23 height 37
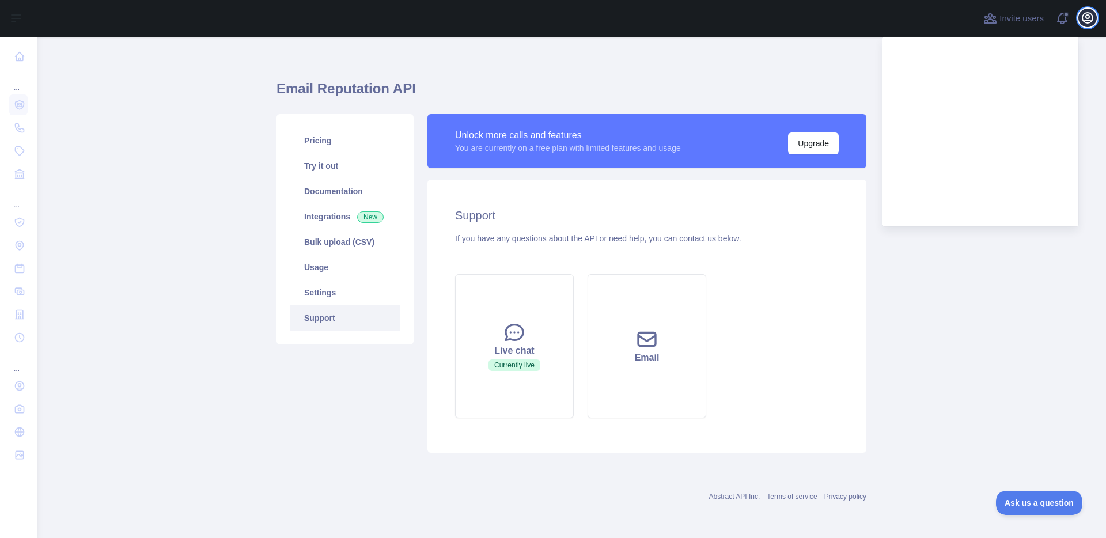
click at [1083, 19] on icon "button" at bounding box center [1088, 18] width 10 height 10
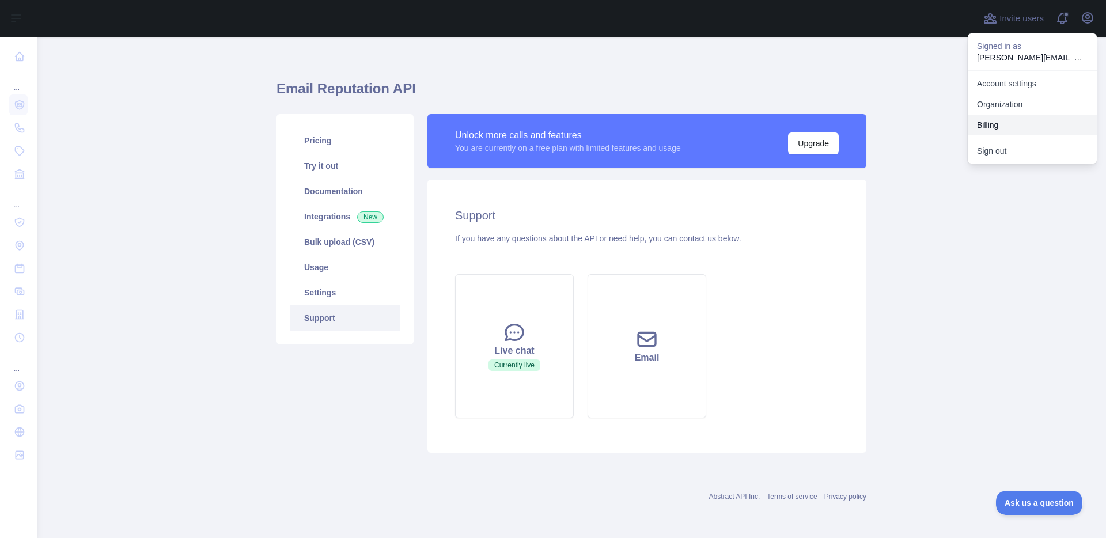
click at [1016, 120] on button "Billing" at bounding box center [1032, 125] width 129 height 21
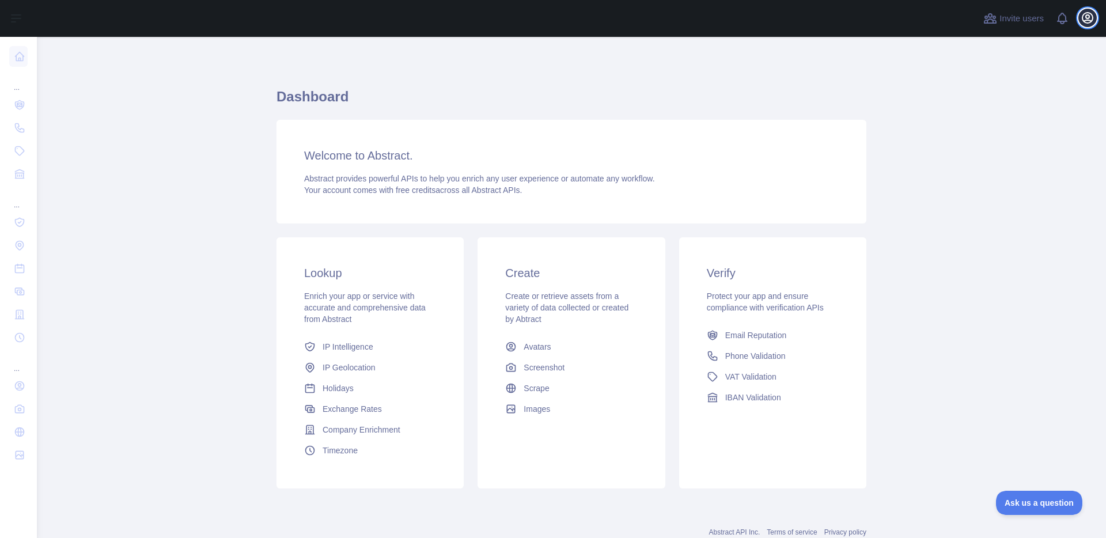
click at [1084, 20] on icon "button" at bounding box center [1088, 18] width 14 height 14
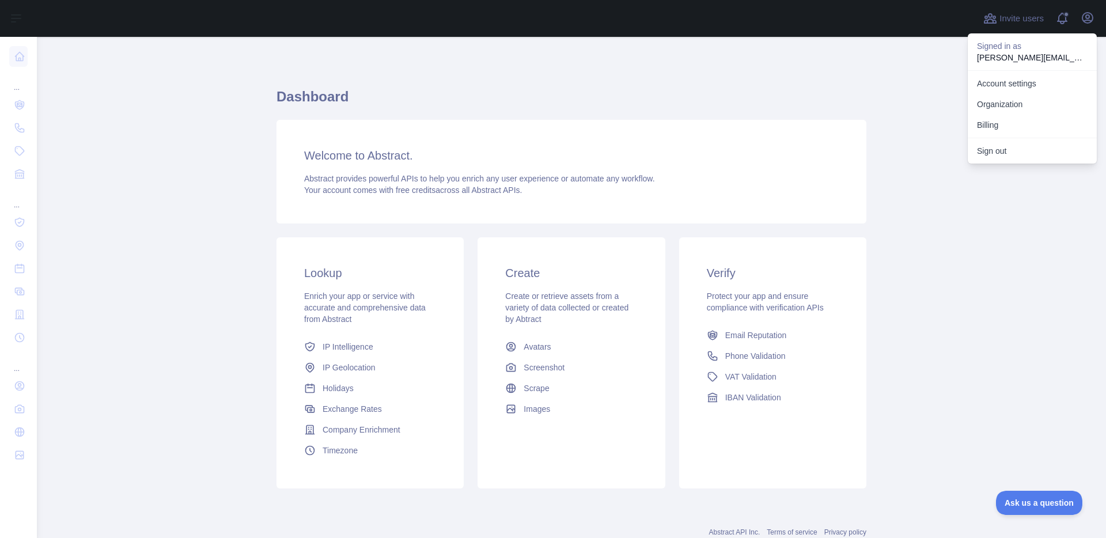
click at [1059, 206] on main "Dashboard Welcome to Abstract. Abstract provides powerful APIs to help you enri…" at bounding box center [571, 287] width 1069 height 501
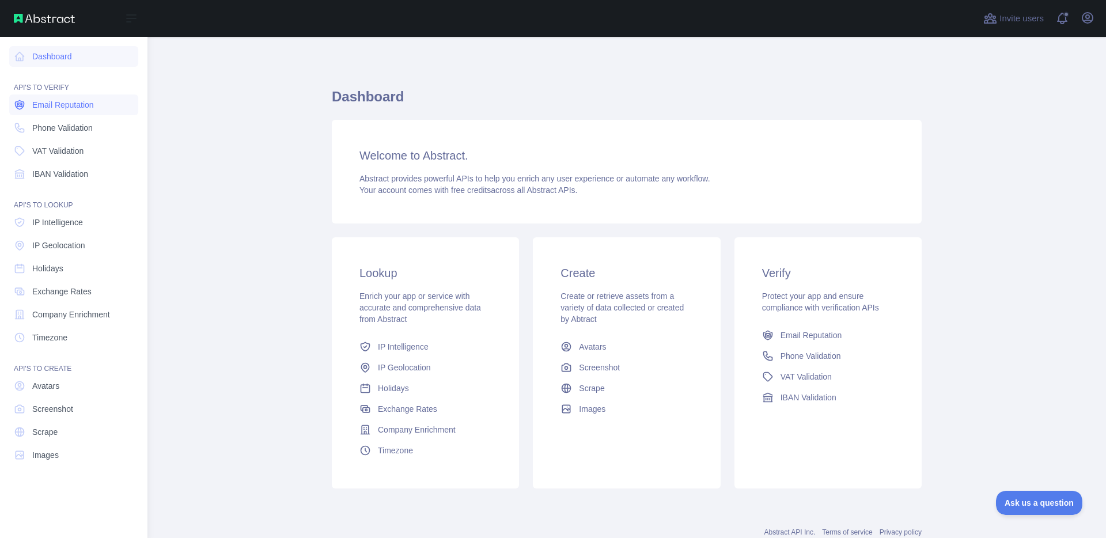
click at [56, 107] on span "Email Reputation" at bounding box center [63, 105] width 62 height 12
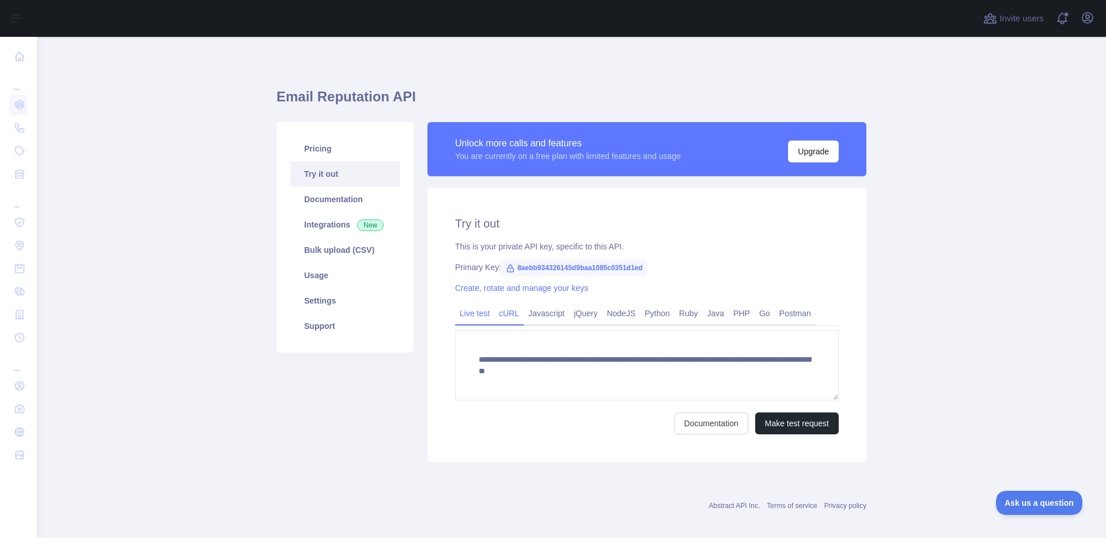
click at [508, 313] on link "cURL" at bounding box center [508, 313] width 29 height 18
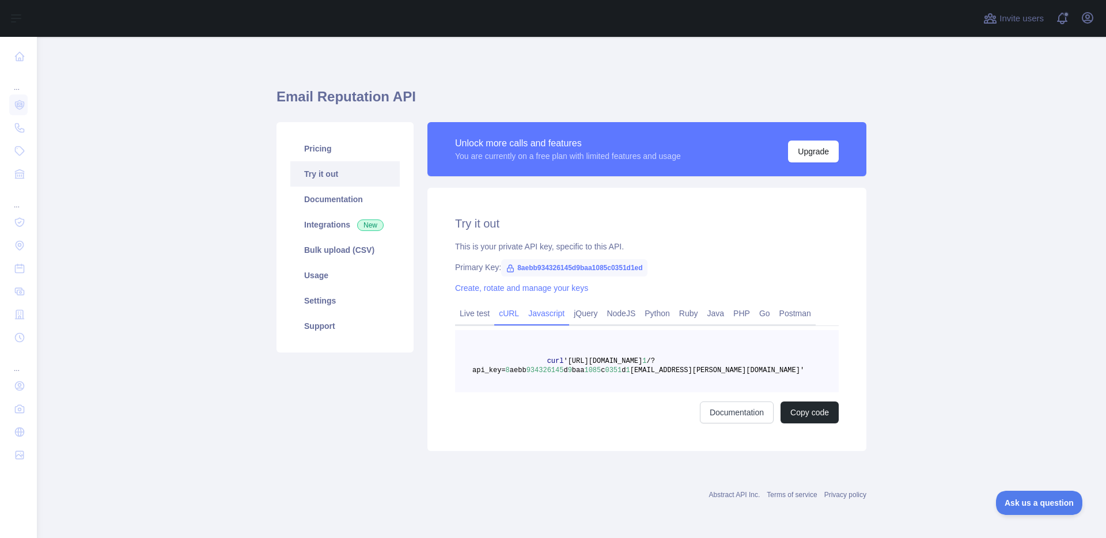
click at [535, 313] on link "Javascript" at bounding box center [547, 313] width 46 height 18
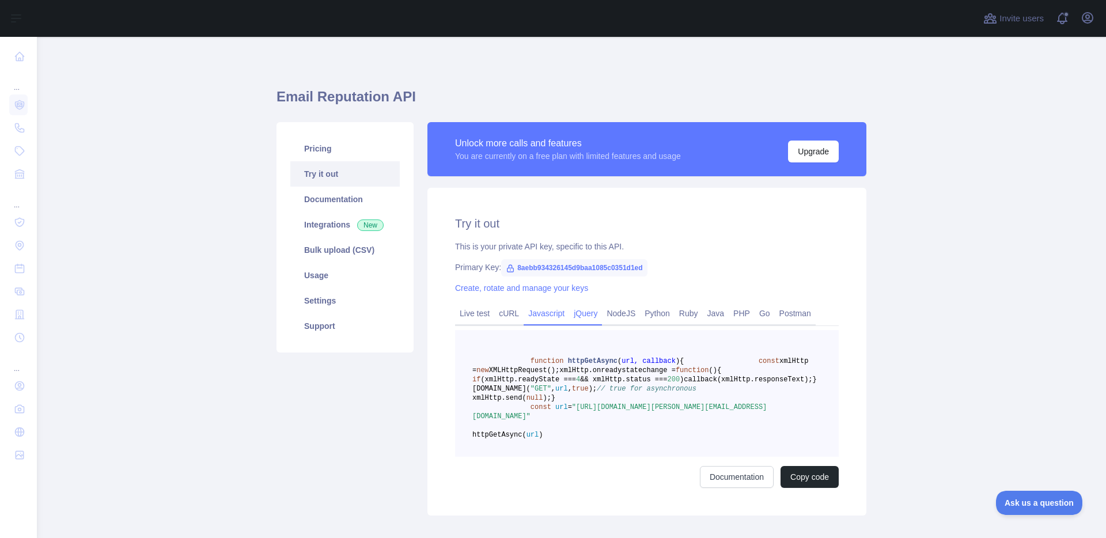
click at [584, 311] on link "jQuery" at bounding box center [585, 313] width 33 height 18
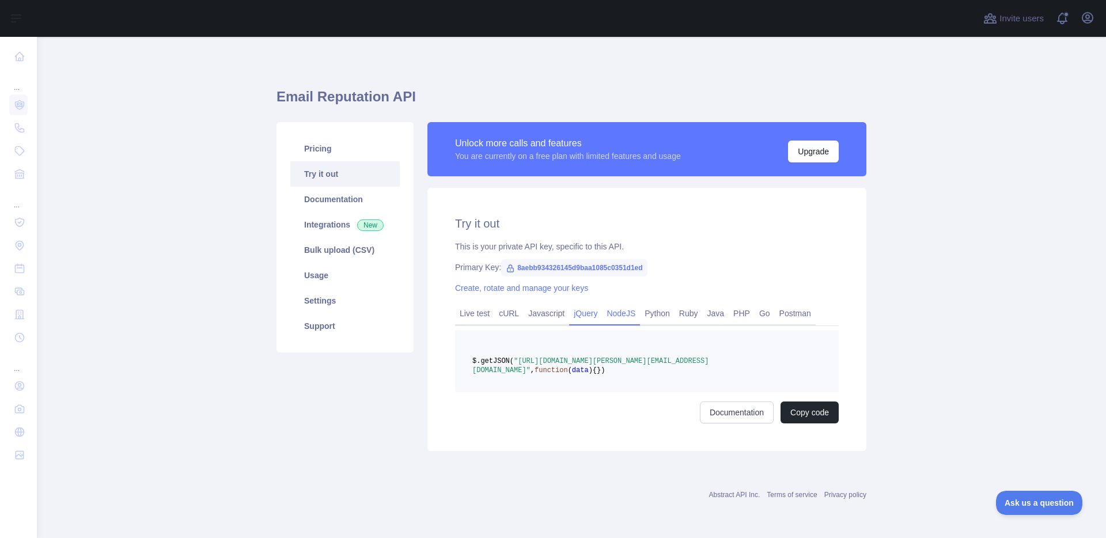
click at [629, 311] on link "NodeJS" at bounding box center [621, 313] width 38 height 18
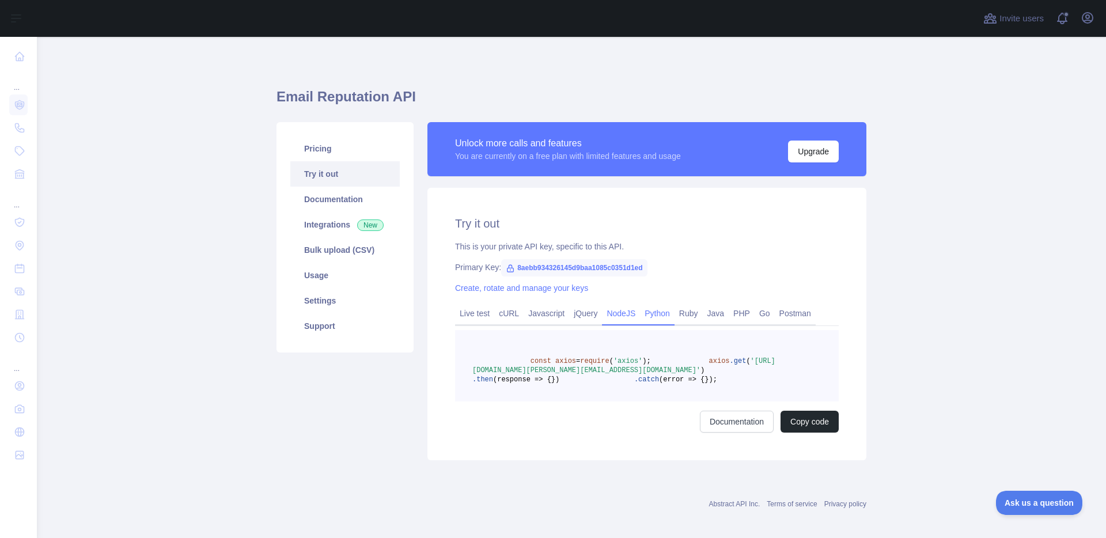
click at [657, 311] on link "Python" at bounding box center [657, 313] width 35 height 18
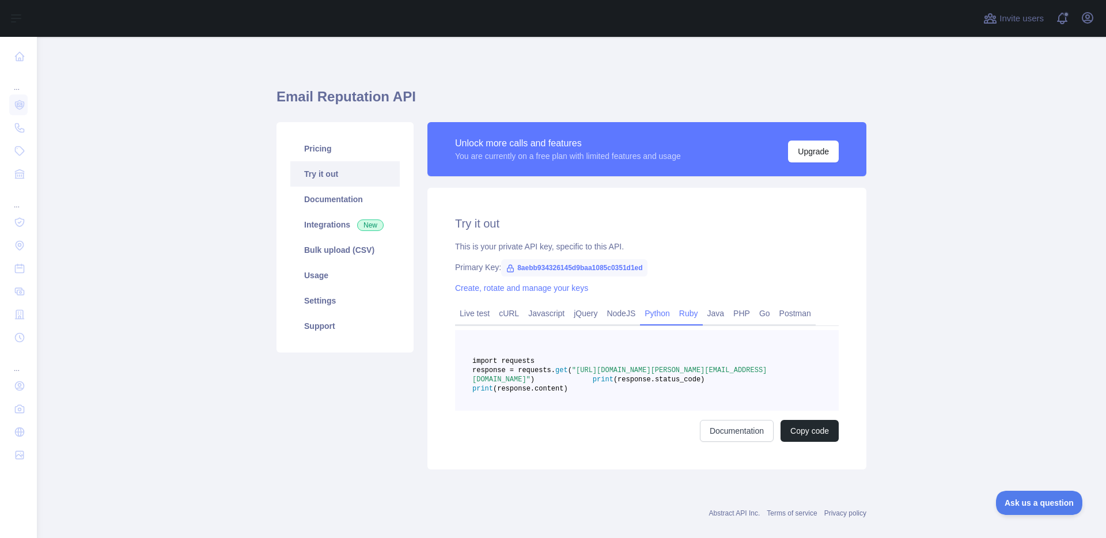
click at [699, 313] on link "Ruby" at bounding box center [689, 313] width 28 height 18
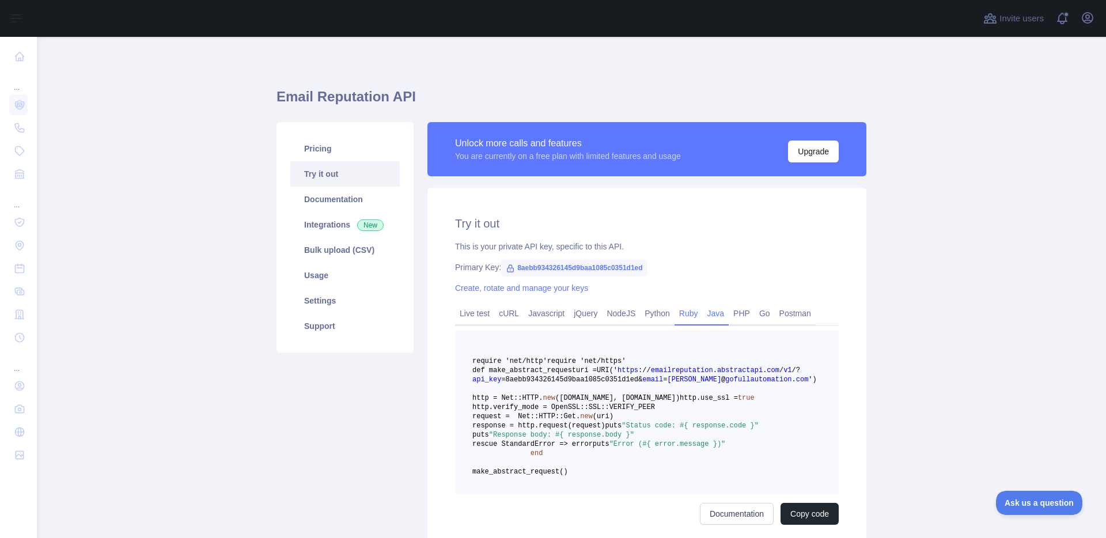
click at [725, 311] on link "Java" at bounding box center [716, 313] width 27 height 18
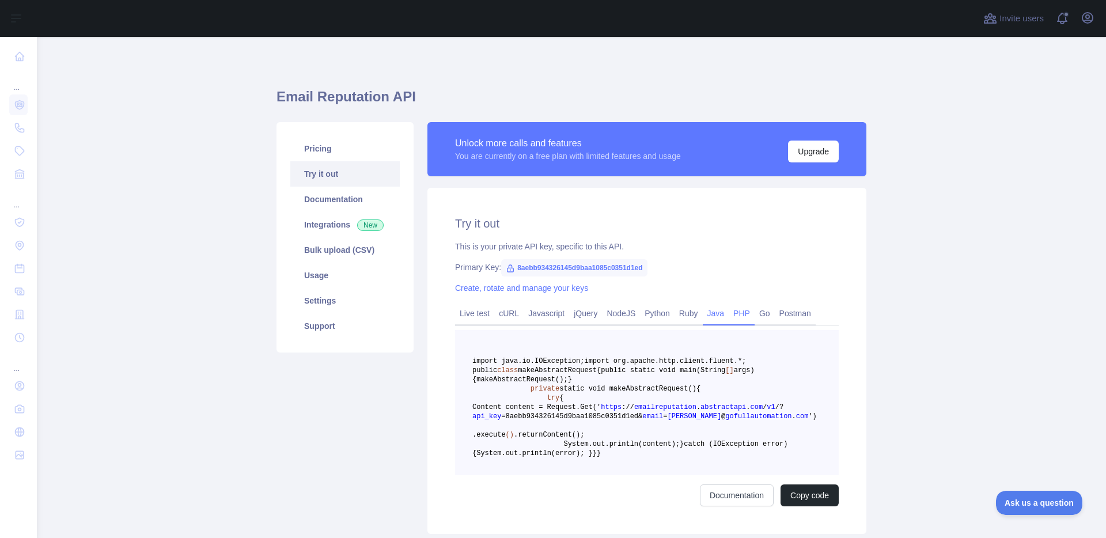
click at [750, 311] on link "PHP" at bounding box center [742, 313] width 26 height 18
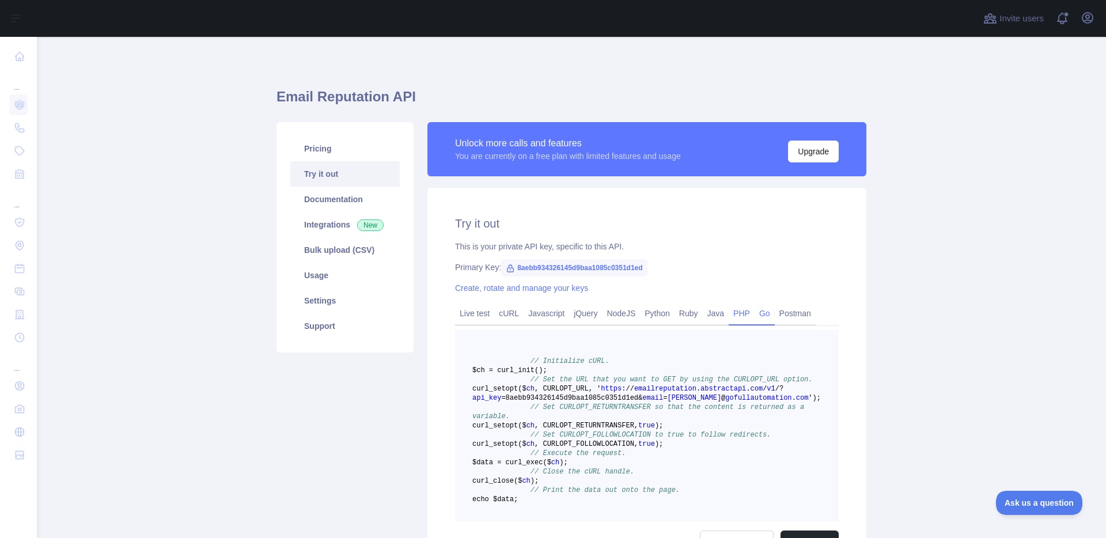
click at [775, 310] on link "Go" at bounding box center [765, 313] width 20 height 18
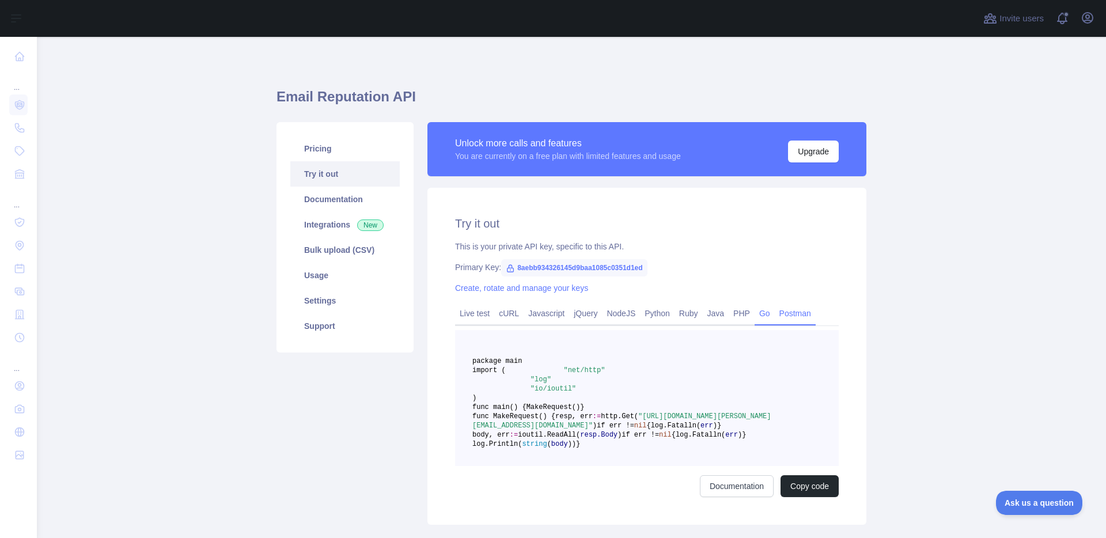
click at [797, 310] on link "Postman" at bounding box center [795, 313] width 41 height 18
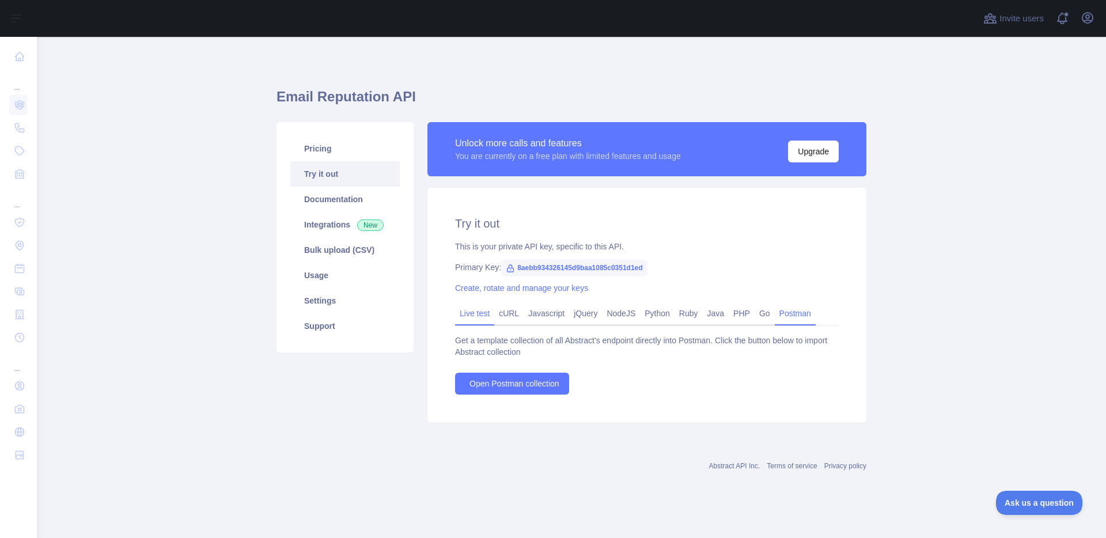
click at [464, 317] on link "Live test" at bounding box center [474, 313] width 39 height 18
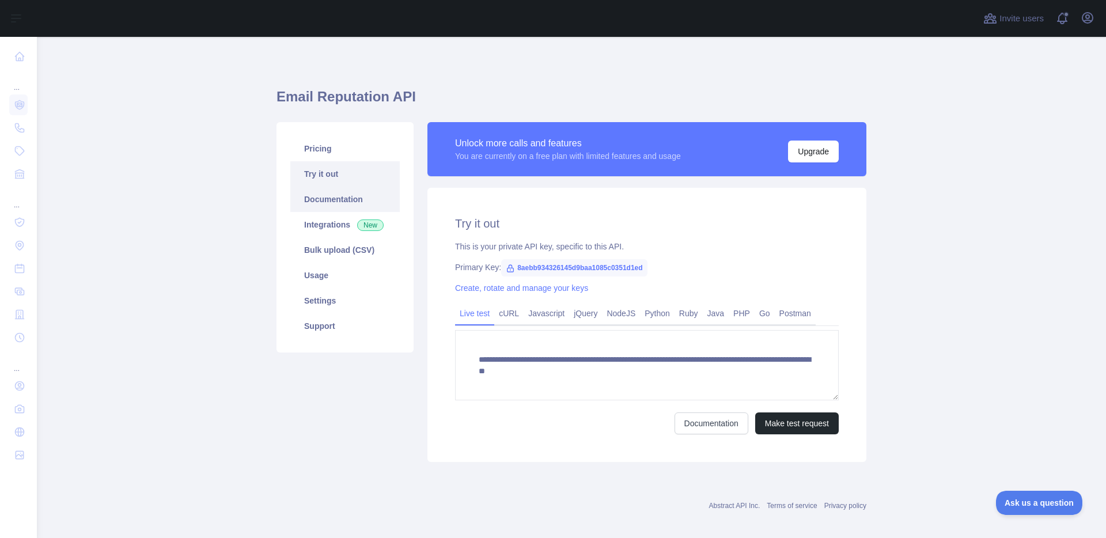
click at [316, 204] on link "Documentation" at bounding box center [344, 199] width 109 height 25
click at [774, 423] on button "Make test request" at bounding box center [797, 424] width 84 height 22
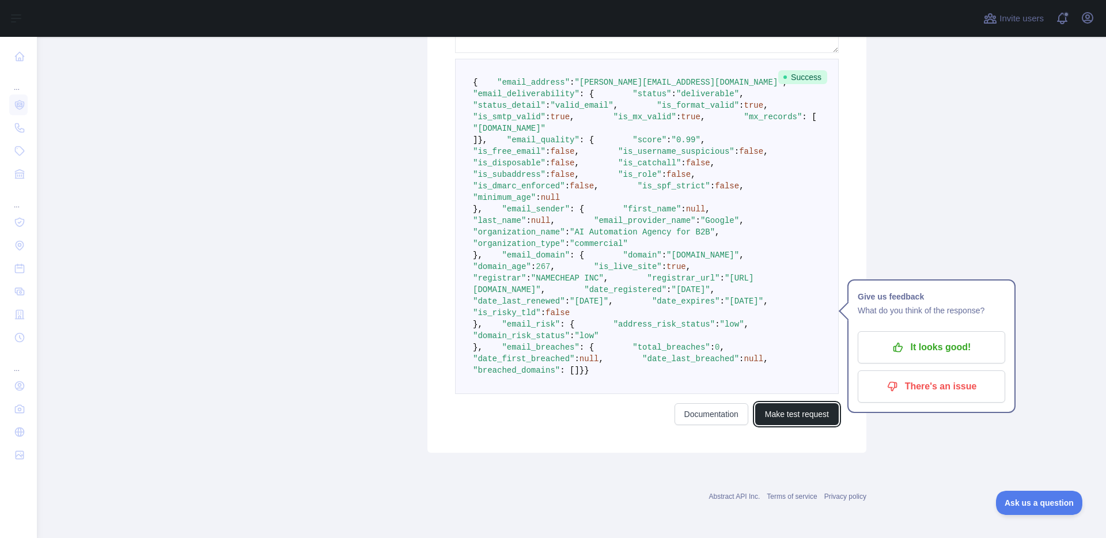
scroll to position [400, 0]
